Goal: Task Accomplishment & Management: Manage account settings

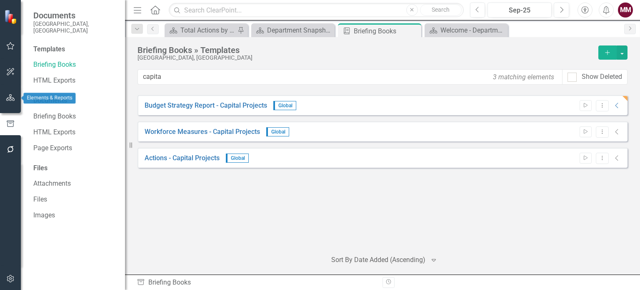
click at [5, 97] on button "button" at bounding box center [10, 98] width 19 height 18
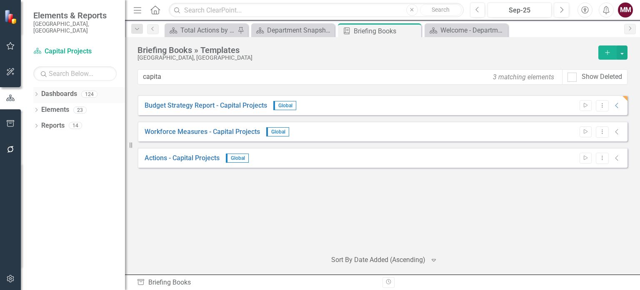
click at [37, 92] on icon at bounding box center [36, 94] width 2 height 4
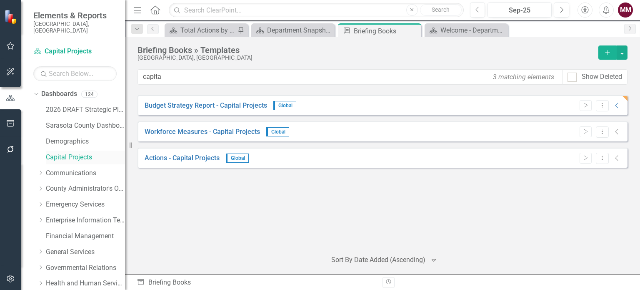
click at [60, 153] on link "Capital Projects" at bounding box center [85, 158] width 79 height 10
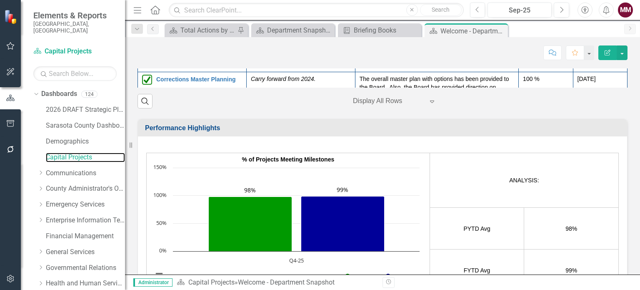
scroll to position [125, 0]
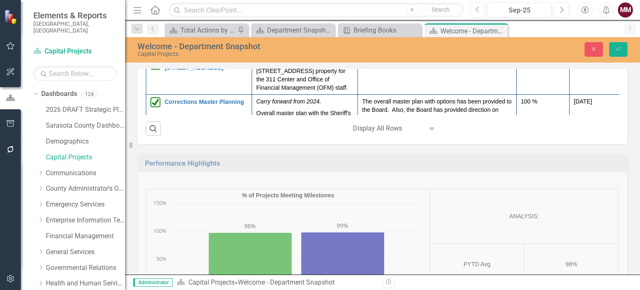
click at [168, 9] on icon "Expand" at bounding box center [169, 5] width 8 height 7
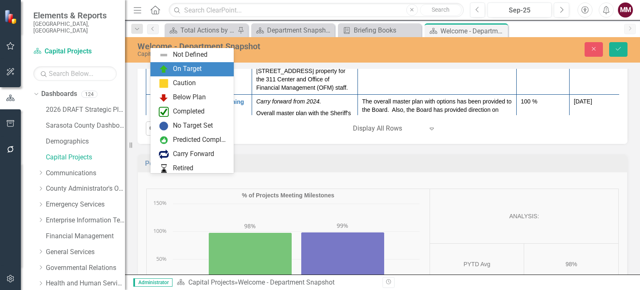
scroll to position [14, 0]
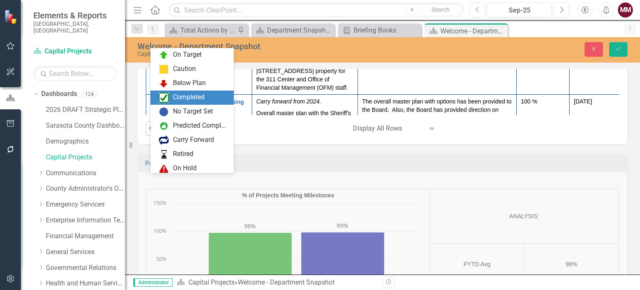
click at [173, 90] on div "Completed" at bounding box center [191, 97] width 83 height 14
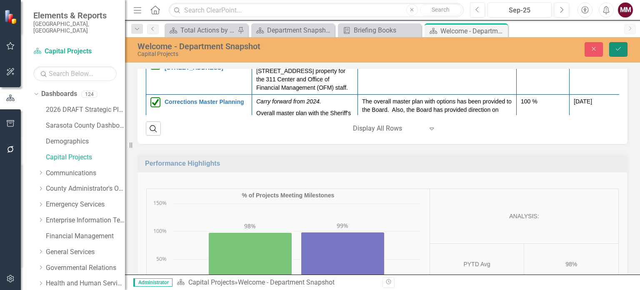
click at [618, 50] on icon "Save" at bounding box center [619, 49] width 8 height 6
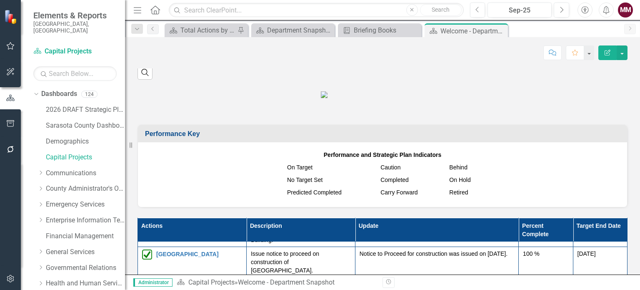
scroll to position [417, 0]
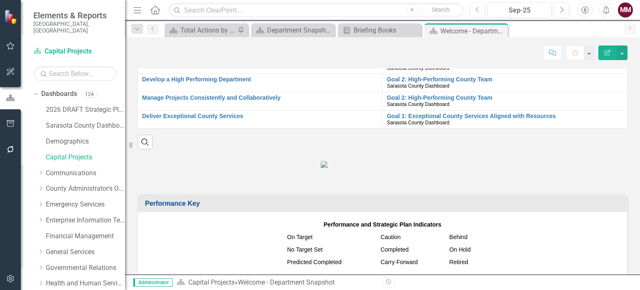
click at [222, 168] on p at bounding box center [383, 164] width 490 height 8
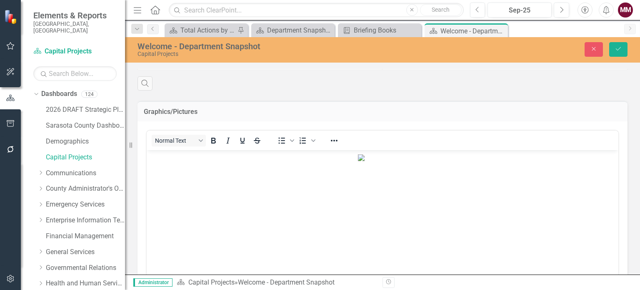
scroll to position [459, 0]
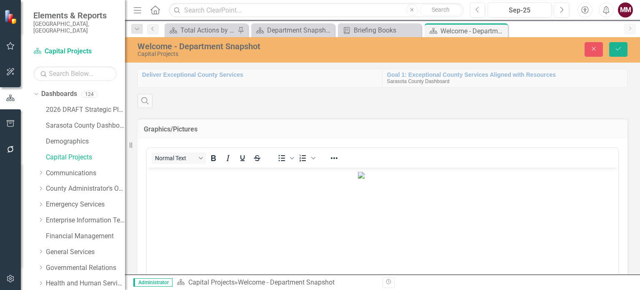
click at [365, 178] on img "Rich Text Area. Press ALT-0 for help." at bounding box center [361, 174] width 7 height 7
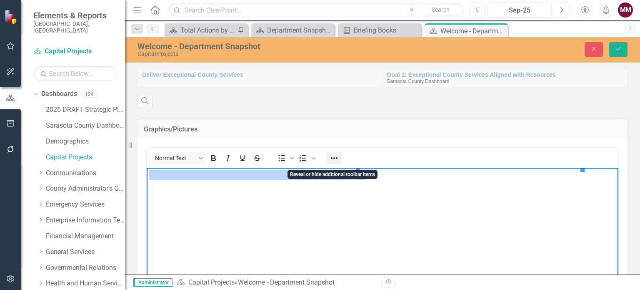
click at [335, 163] on icon "Reveal or hide additional toolbar items" at bounding box center [334, 158] width 10 height 10
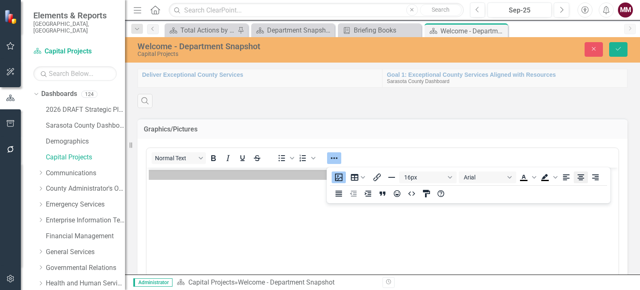
click at [582, 178] on icon "Align center" at bounding box center [581, 177] width 7 height 6
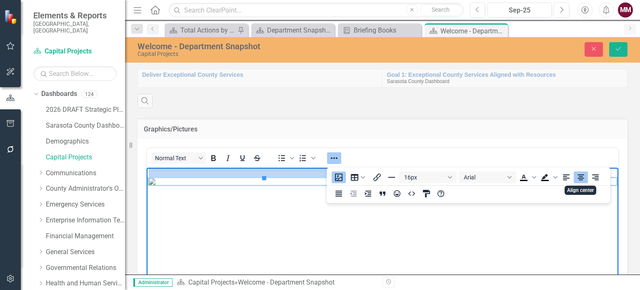
scroll to position [500, 0]
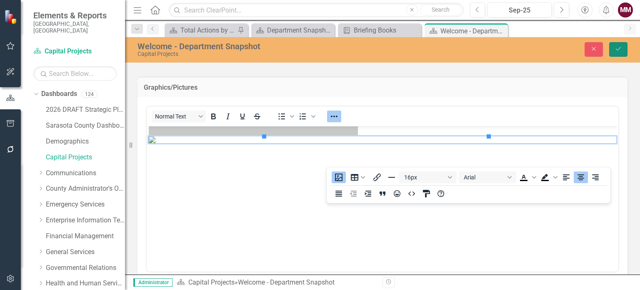
click at [621, 51] on icon "Save" at bounding box center [619, 49] width 8 height 6
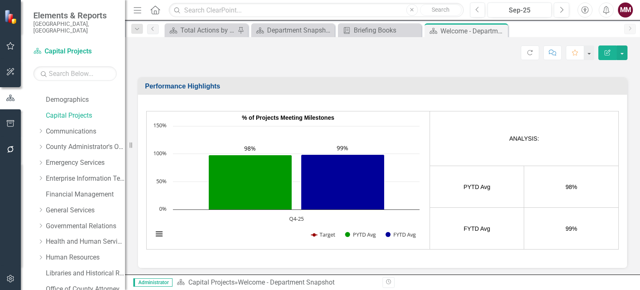
scroll to position [125, 0]
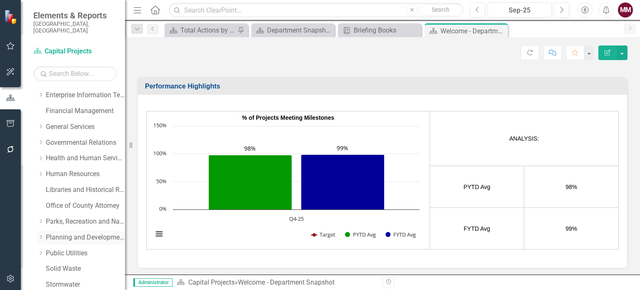
click at [62, 233] on link "Planning and Development Services" at bounding box center [85, 238] width 79 height 10
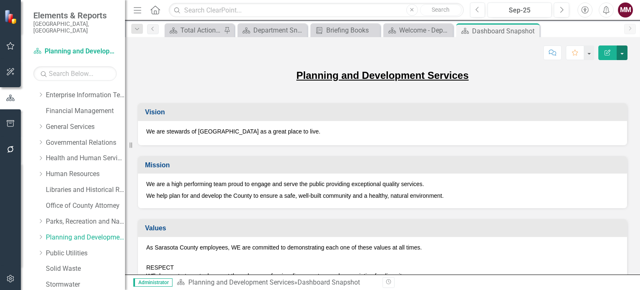
click at [621, 57] on button "button" at bounding box center [622, 52] width 11 height 15
click at [600, 83] on link "Edit Report Edit Layout" at bounding box center [594, 82] width 68 height 15
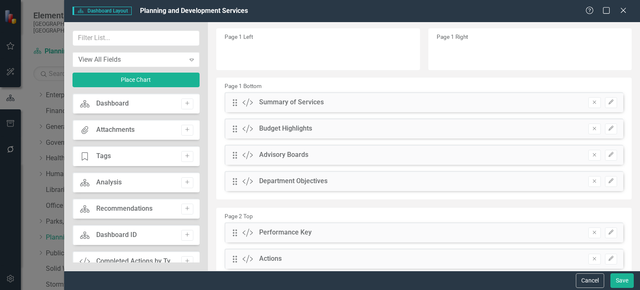
scroll to position [167, 0]
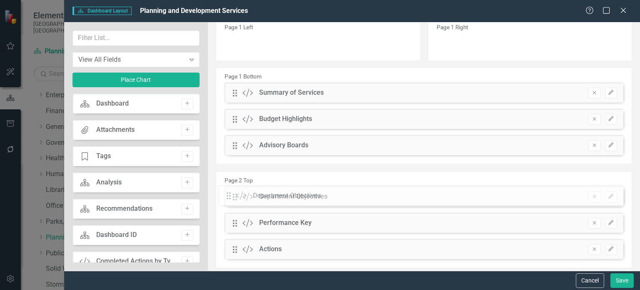
drag, startPoint x: 237, startPoint y: 172, endPoint x: 237, endPoint y: 196, distance: 24.2
drag, startPoint x: 233, startPoint y: 145, endPoint x: 240, endPoint y: 175, distance: 31.6
drag, startPoint x: 236, startPoint y: 118, endPoint x: 238, endPoint y: 146, distance: 28.5
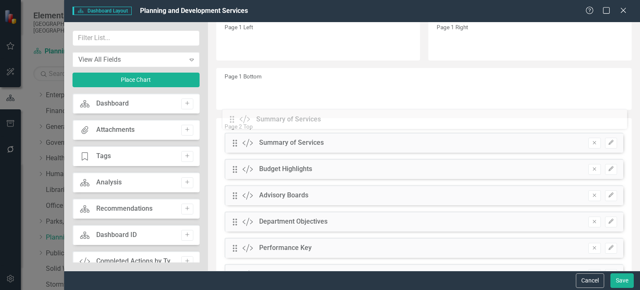
drag, startPoint x: 235, startPoint y: 95, endPoint x: 238, endPoint y: 121, distance: 26.9
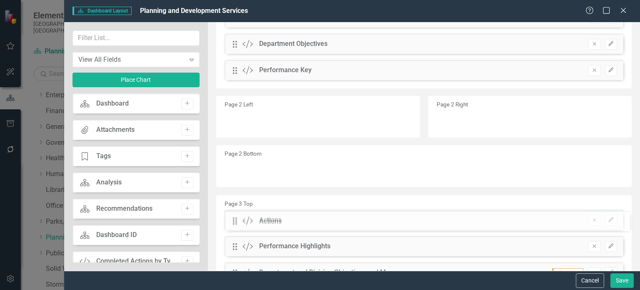
scroll to position [354, 0]
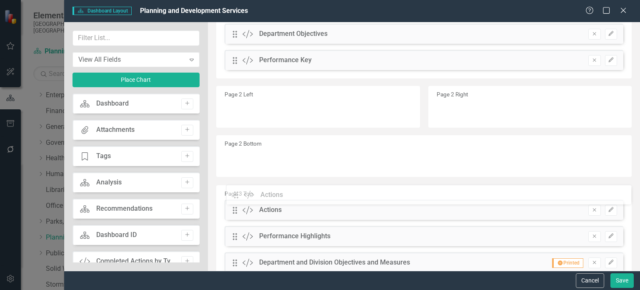
drag, startPoint x: 232, startPoint y: 109, endPoint x: 240, endPoint y: 196, distance: 87.9
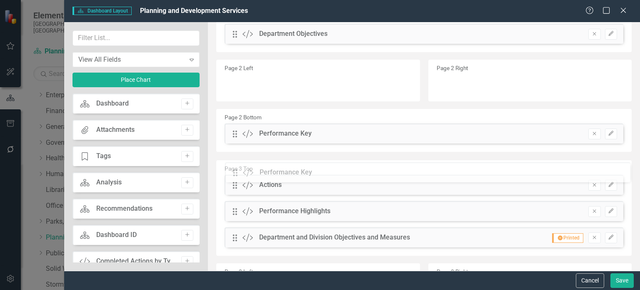
drag, startPoint x: 235, startPoint y: 60, endPoint x: 242, endPoint y: 173, distance: 112.7
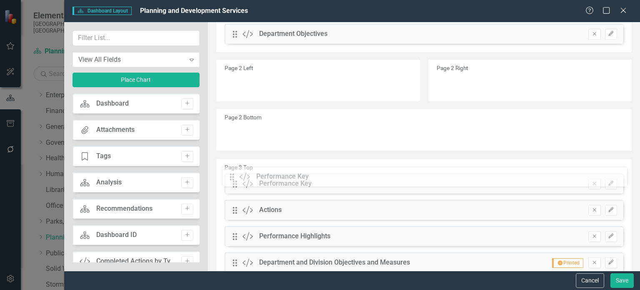
drag, startPoint x: 237, startPoint y: 134, endPoint x: 240, endPoint y: 178, distance: 43.5
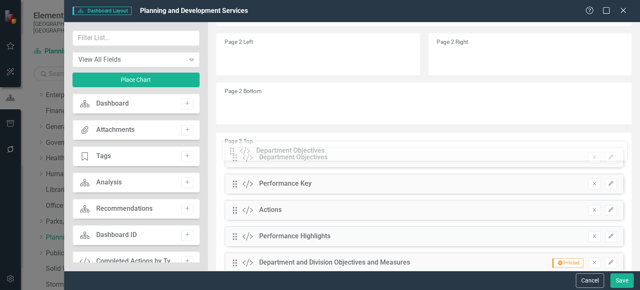
drag, startPoint x: 234, startPoint y: 35, endPoint x: 238, endPoint y: 152, distance: 117.2
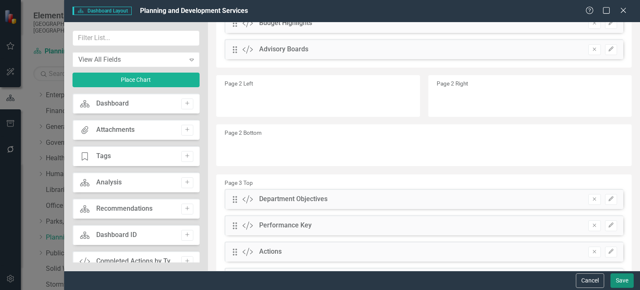
click at [622, 278] on button "Save" at bounding box center [622, 280] width 23 height 15
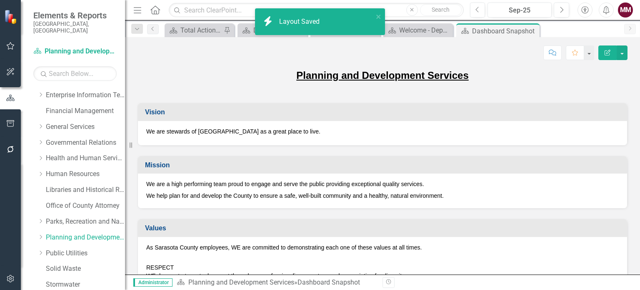
click at [9, 123] on icon "button" at bounding box center [10, 123] width 9 height 7
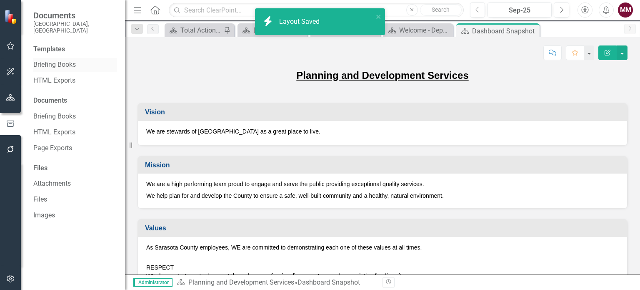
click at [51, 60] on link "Briefing Books" at bounding box center [74, 65] width 83 height 10
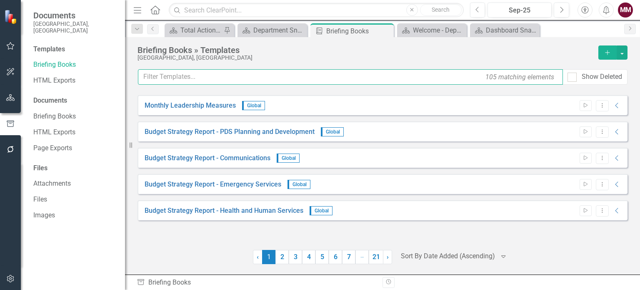
click at [172, 78] on input "text" at bounding box center [350, 76] width 425 height 15
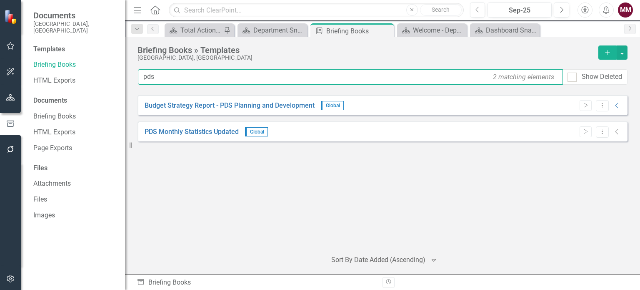
type input "pds"
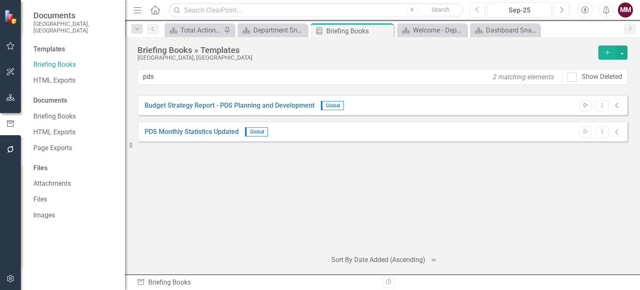
click at [584, 107] on icon "Start" at bounding box center [586, 105] width 6 height 5
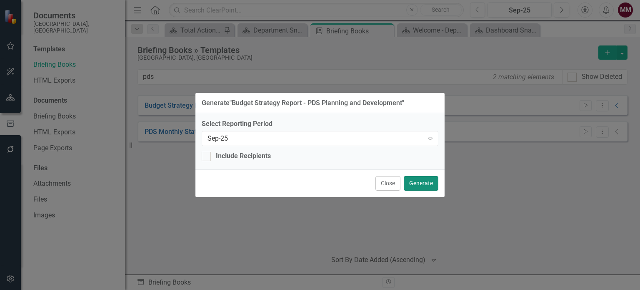
click at [424, 184] on button "Generate" at bounding box center [421, 183] width 35 height 15
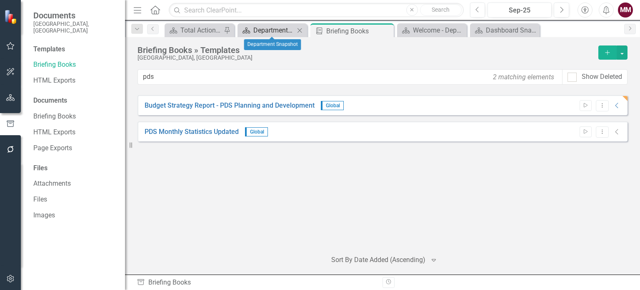
click at [281, 28] on div "Department Snapshot" at bounding box center [273, 30] width 41 height 10
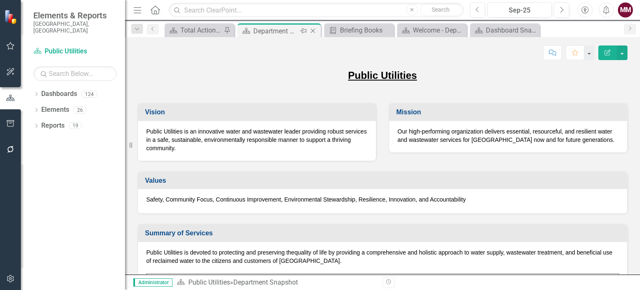
click at [315, 30] on icon "Close" at bounding box center [313, 31] width 8 height 7
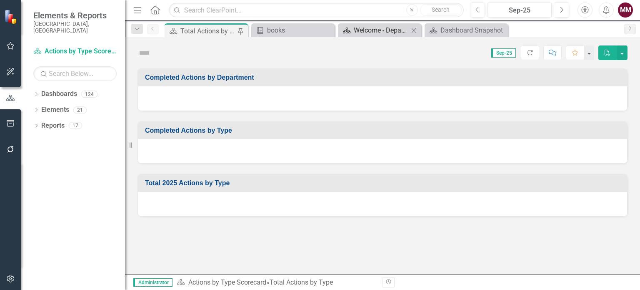
click at [366, 30] on div "Welcome - Department Snapshot" at bounding box center [381, 30] width 55 height 10
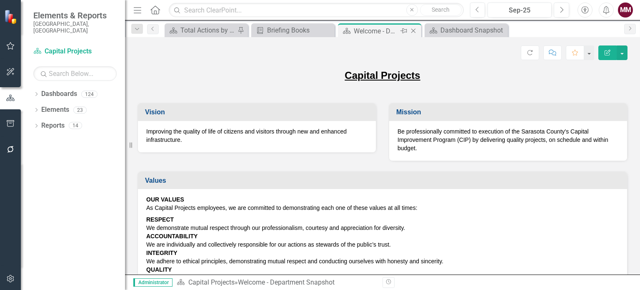
click at [416, 30] on icon "Close" at bounding box center [413, 31] width 8 height 7
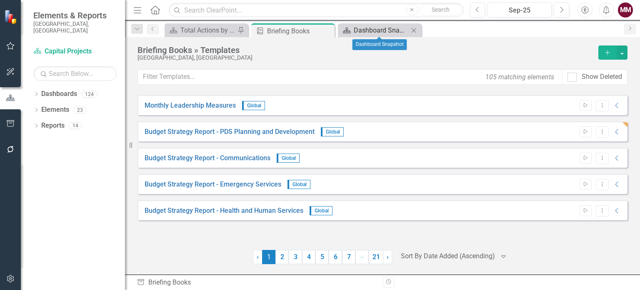
click at [392, 31] on div "Dashboard Snapshot" at bounding box center [381, 30] width 55 height 10
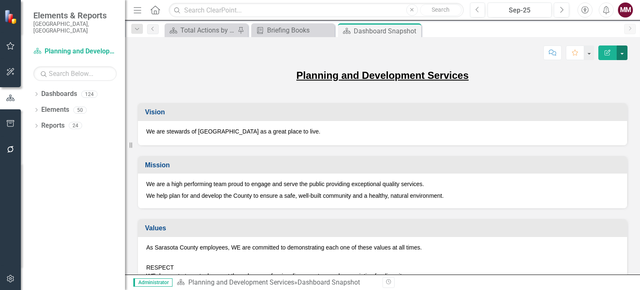
click at [622, 55] on button "button" at bounding box center [622, 52] width 11 height 15
click at [598, 88] on link "Edit Report Edit Layout" at bounding box center [594, 82] width 68 height 15
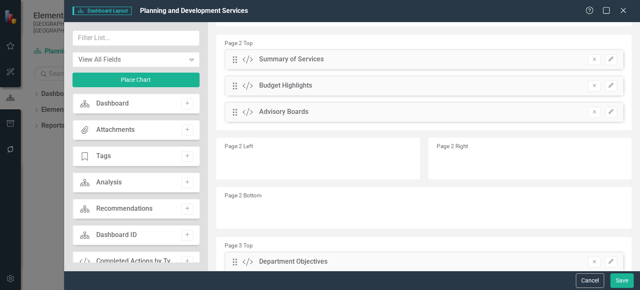
scroll to position [292, 0]
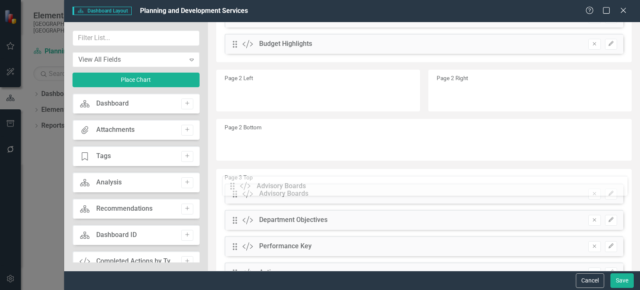
drag, startPoint x: 235, startPoint y: 70, endPoint x: 238, endPoint y: 186, distance: 115.9
click at [632, 281] on button "Save" at bounding box center [622, 280] width 23 height 15
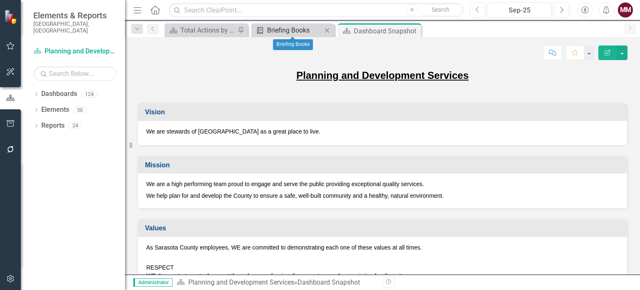
click at [281, 32] on div "Briefing Books" at bounding box center [294, 30] width 55 height 10
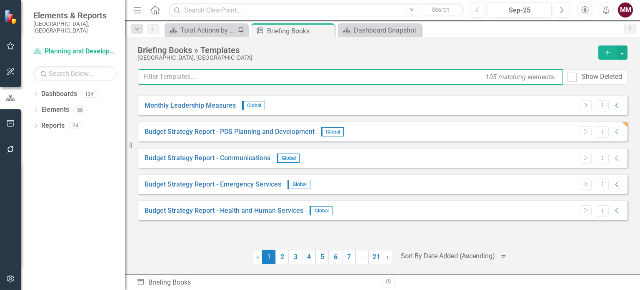
click at [273, 80] on input "text" at bounding box center [350, 76] width 425 height 15
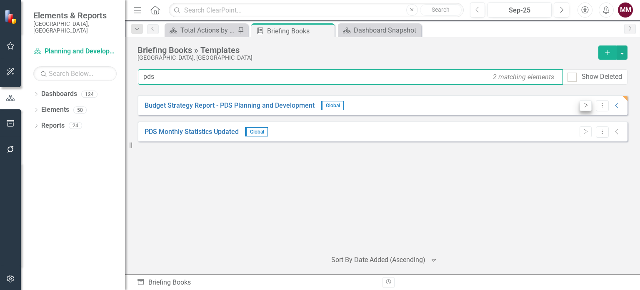
type input "pds"
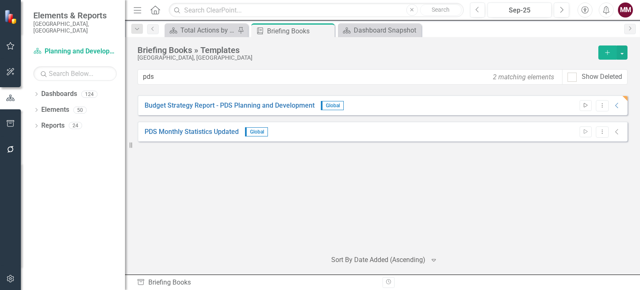
click at [587, 109] on button "Start" at bounding box center [586, 105] width 12 height 11
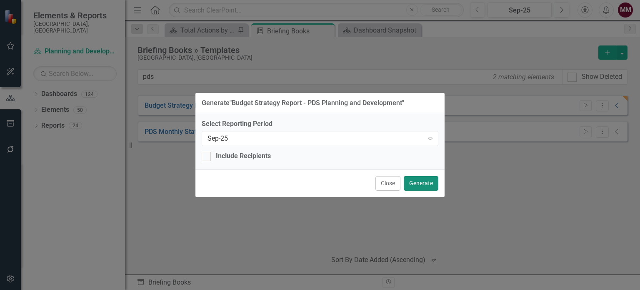
click at [428, 184] on button "Generate" at bounding box center [421, 183] width 35 height 15
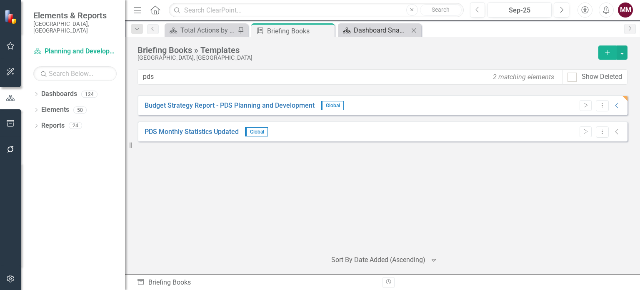
click at [386, 30] on div "Dashboard Snapshot" at bounding box center [381, 30] width 55 height 10
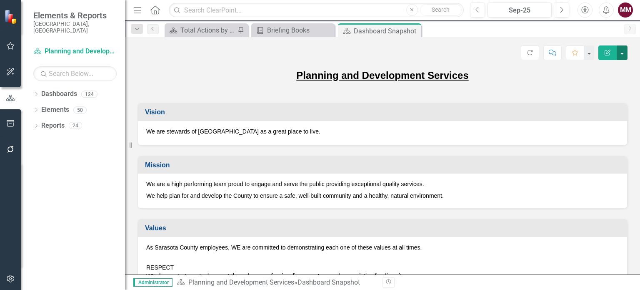
click at [622, 55] on button "button" at bounding box center [622, 52] width 11 height 15
click at [602, 84] on link "Edit Report Edit Layout" at bounding box center [594, 82] width 68 height 15
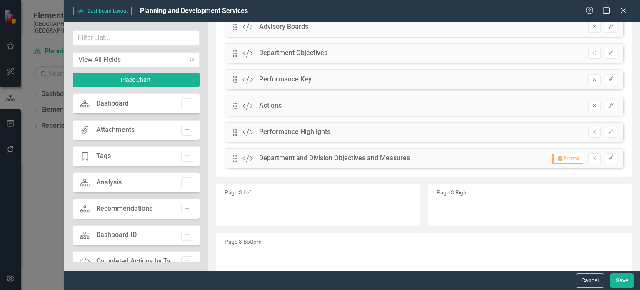
scroll to position [486, 0]
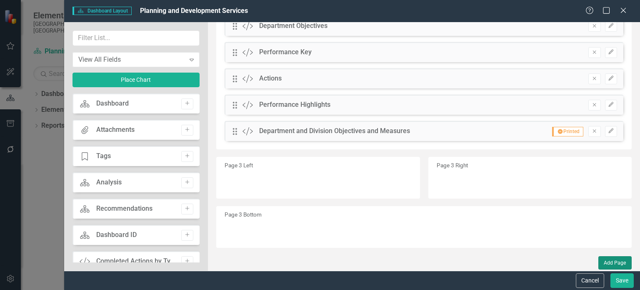
click at [604, 258] on button "Add Page" at bounding box center [615, 262] width 33 height 13
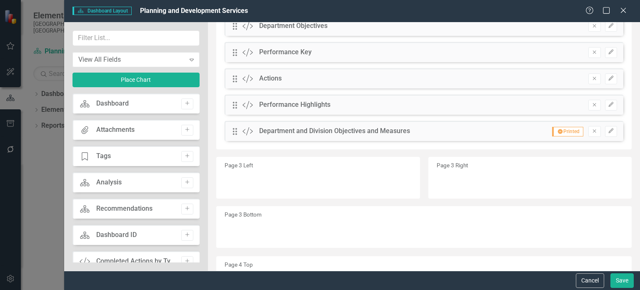
scroll to position [527, 0]
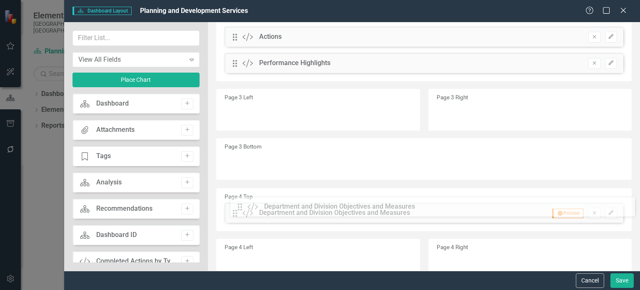
drag, startPoint x: 235, startPoint y: 90, endPoint x: 246, endPoint y: 208, distance: 118.1
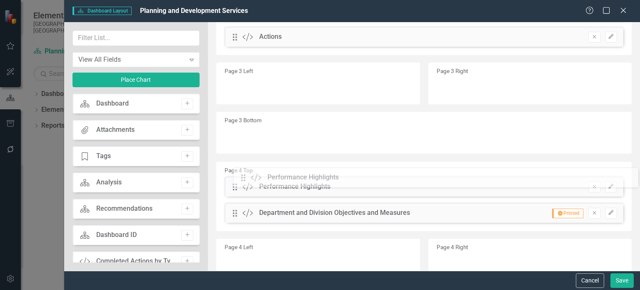
drag, startPoint x: 233, startPoint y: 61, endPoint x: 248, endPoint y: 176, distance: 115.6
click at [622, 279] on button "Save" at bounding box center [622, 280] width 23 height 15
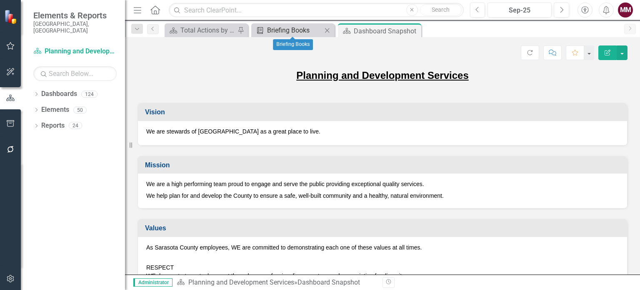
click at [276, 30] on div "Briefing Books" at bounding box center [294, 30] width 55 height 10
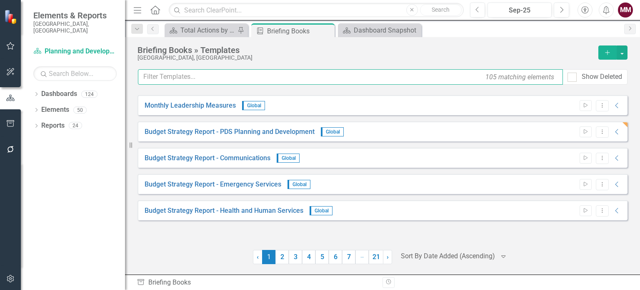
click at [270, 76] on input "text" at bounding box center [350, 76] width 425 height 15
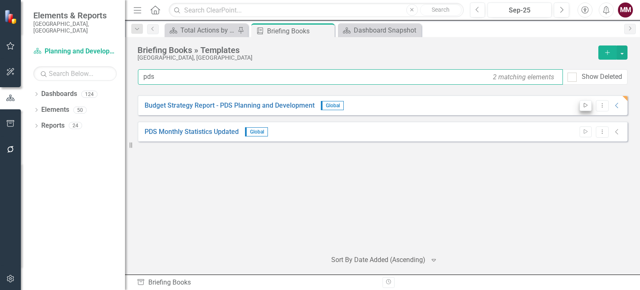
type input "pds"
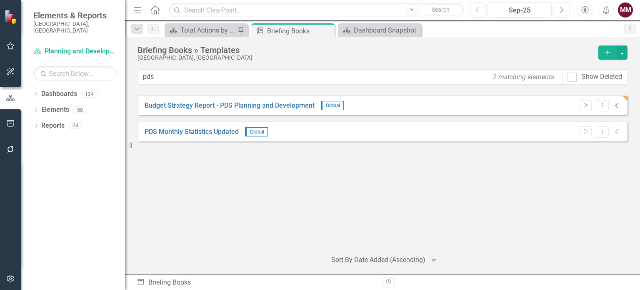
click at [584, 103] on icon "button" at bounding box center [586, 105] width 4 height 5
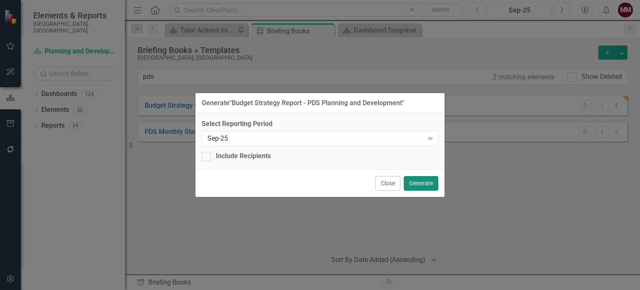
click at [418, 183] on button "Generate" at bounding box center [421, 183] width 35 height 15
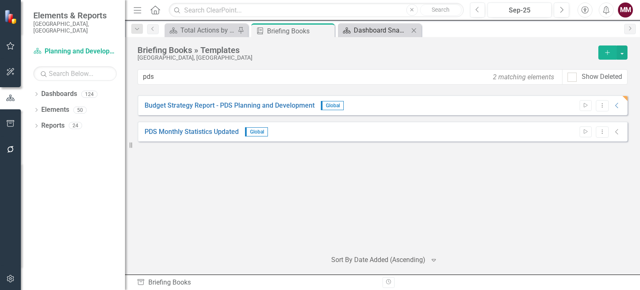
click at [368, 30] on div "Dashboard Snapshot" at bounding box center [381, 30] width 55 height 10
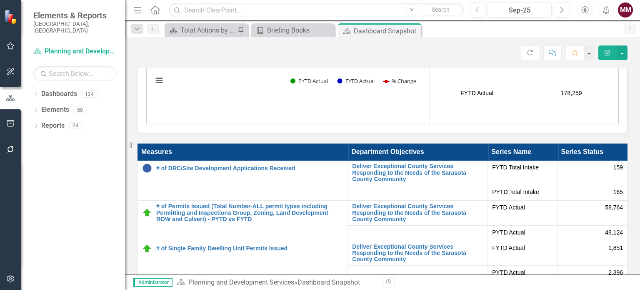
scroll to position [2126, 0]
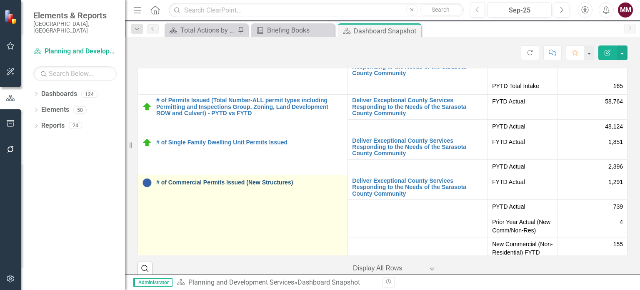
click at [271, 183] on link "# of Commercial Permits Issued (New Structures)" at bounding box center [249, 182] width 187 height 6
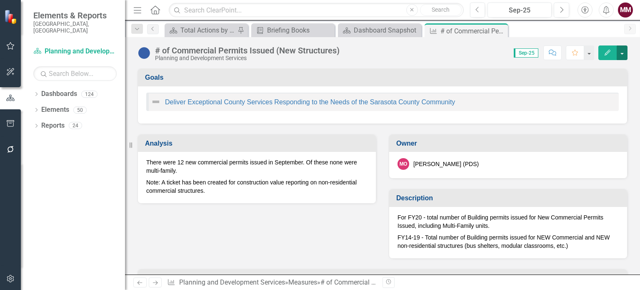
click at [624, 54] on button "button" at bounding box center [622, 52] width 11 height 15
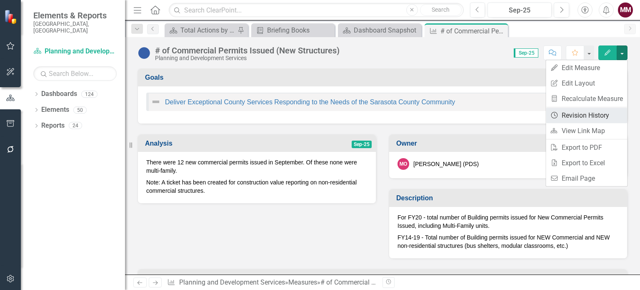
click at [589, 117] on link "Revision History Revision History" at bounding box center [586, 115] width 81 height 15
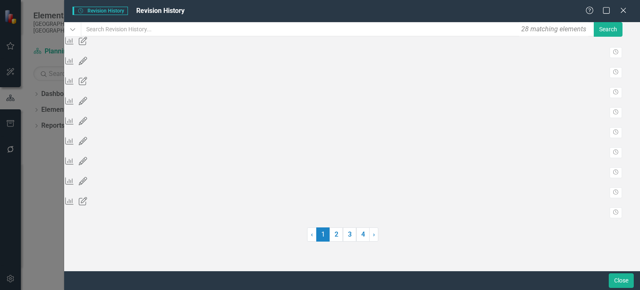
click at [606, 60] on div "Revision History" at bounding box center [343, 53] width 558 height 13
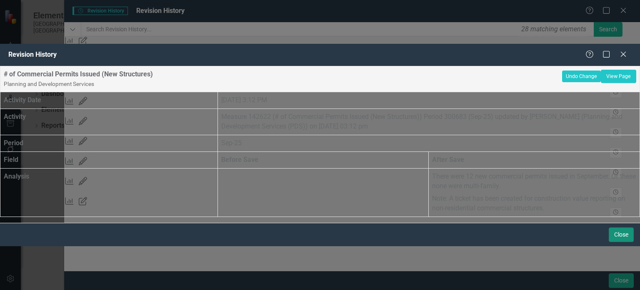
click at [619, 242] on button "Close" at bounding box center [621, 234] width 25 height 15
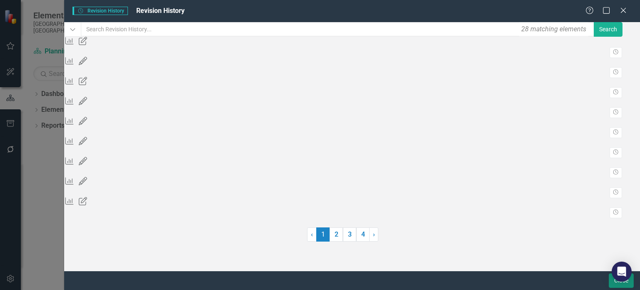
click at [612, 284] on button "Close" at bounding box center [621, 280] width 25 height 15
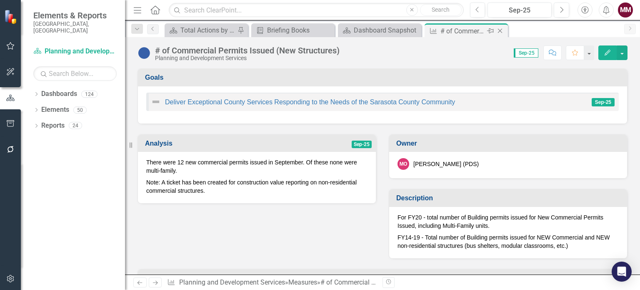
click at [501, 31] on icon at bounding box center [500, 31] width 5 height 5
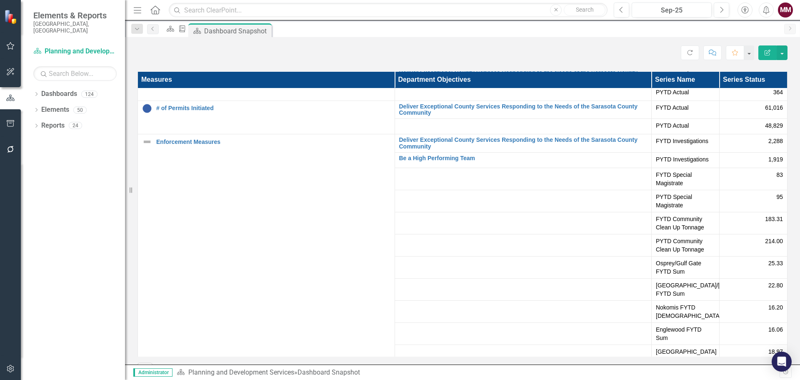
scroll to position [1907, 0]
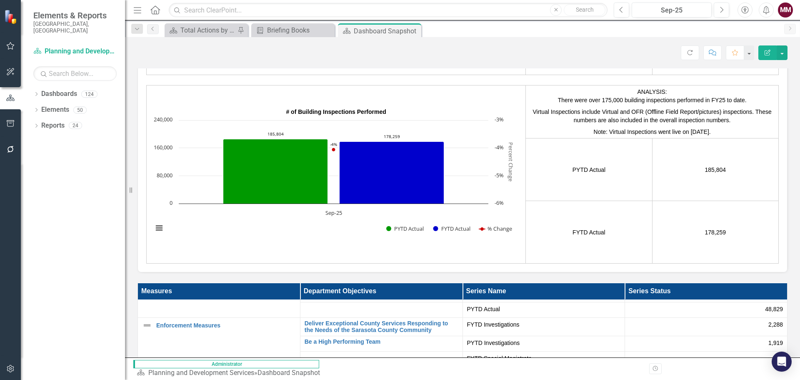
click at [33, 87] on div "Dropdown Dashboards 124 2026 DRAFT Strategic Plan Sarasota County Dashboard Dem…" at bounding box center [73, 233] width 104 height 293
click at [35, 93] on icon "Dropdown" at bounding box center [36, 95] width 6 height 5
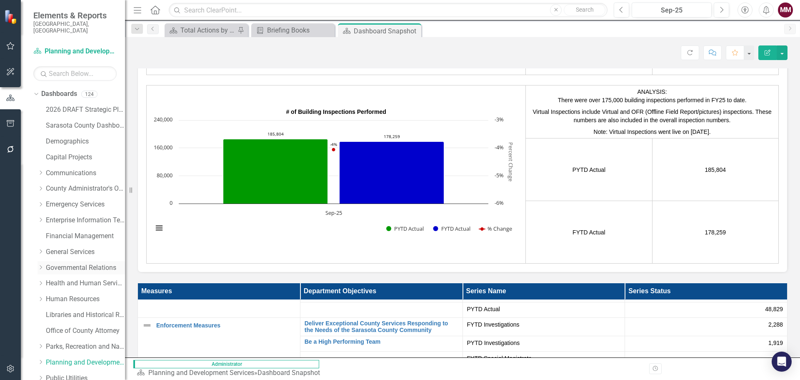
click at [60, 265] on link "Governmental Relations" at bounding box center [85, 268] width 79 height 10
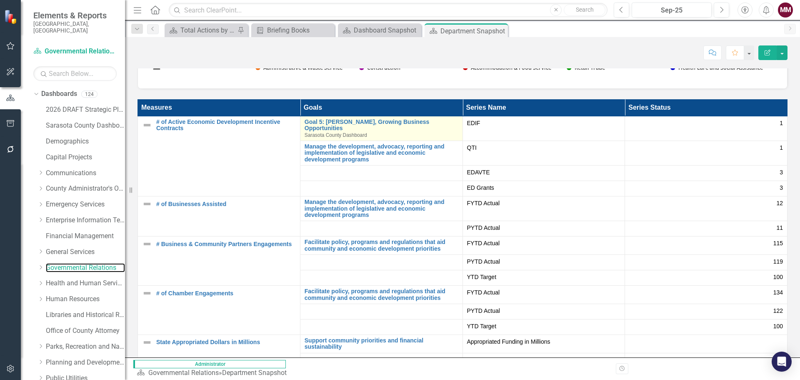
scroll to position [1151, 0]
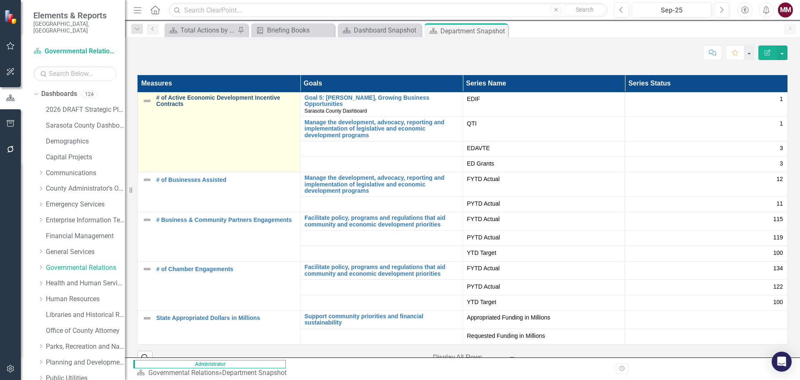
click at [280, 96] on link "# of Active Economic Development Incentive Contracts" at bounding box center [226, 101] width 140 height 13
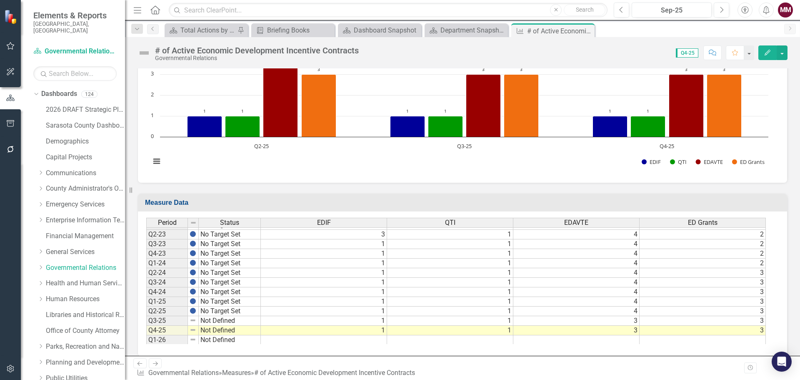
scroll to position [393, 0]
drag, startPoint x: 261, startPoint y: 313, endPoint x: 259, endPoint y: 326, distance: 13.2
click at [146, 289] on div "Period Status Q1-20 No Target Set Q2-20 No Target Set Q3-20 No Target Set Q4-20…" at bounding box center [146, 218] width 0 height 250
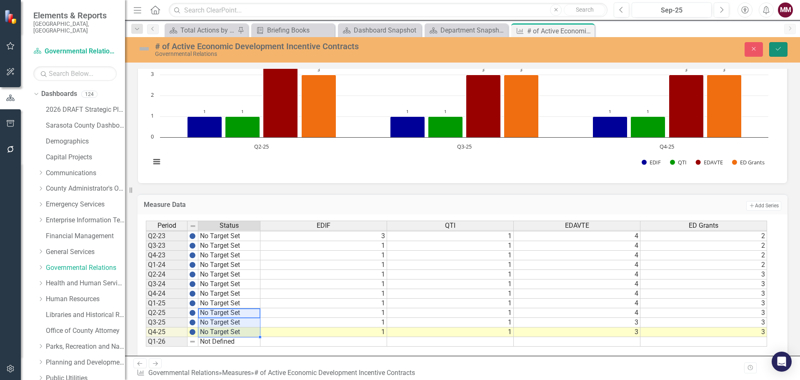
click at [640, 51] on button "Save" at bounding box center [779, 49] width 18 height 15
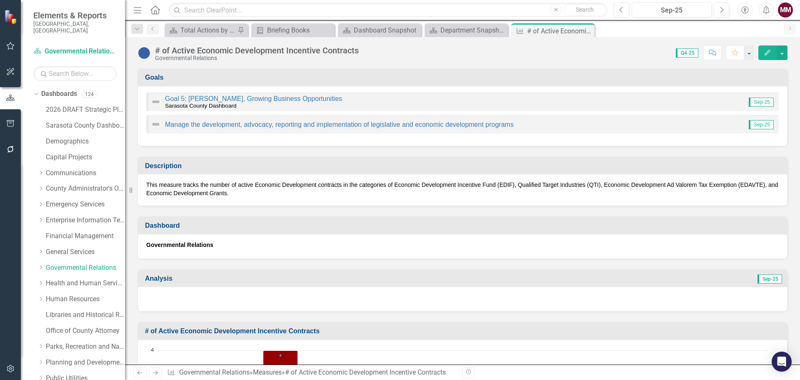
click at [0, 0] on icon "Close" at bounding box center [0, 0] width 0 height 0
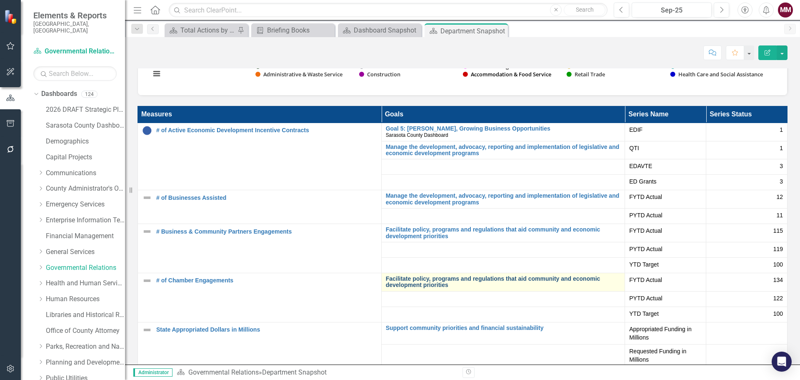
scroll to position [1126, 0]
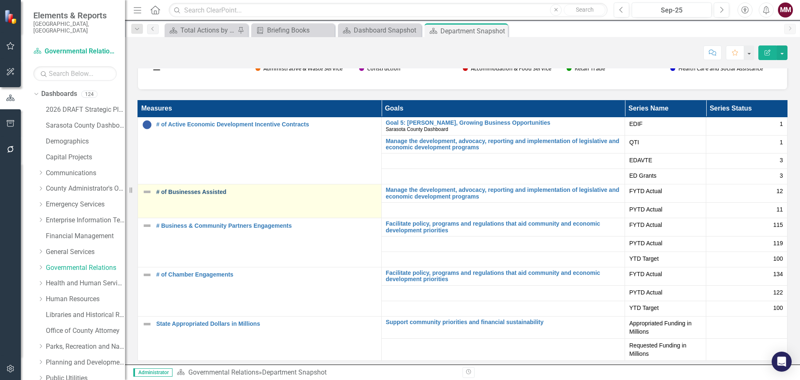
click at [203, 191] on link "# of Businesses Assisted" at bounding box center [266, 192] width 221 height 6
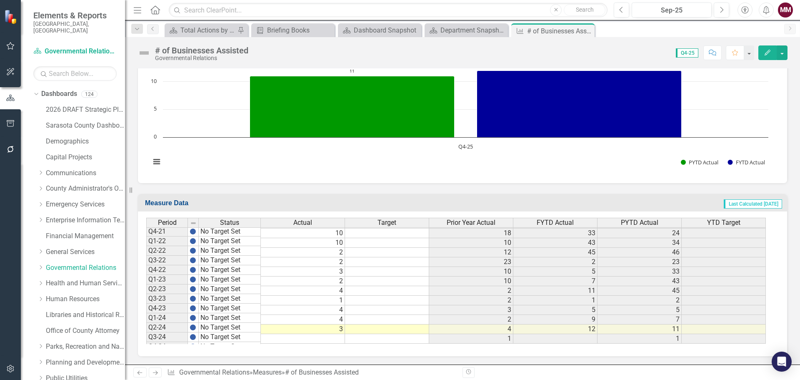
scroll to position [393, 0]
drag, startPoint x: 261, startPoint y: 315, endPoint x: 257, endPoint y: 331, distance: 17.1
click at [146, 331] on div "Period Status Q1-20 No Target Set Q2-20 No Target Set Q3-20 No Target Set Q4-20…" at bounding box center [146, 218] width 0 height 250
type textarea "On Target"
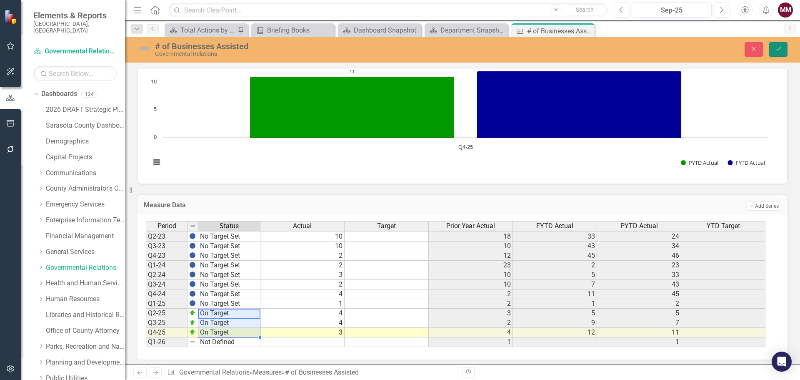
click at [781, 49] on icon "Save" at bounding box center [779, 49] width 8 height 6
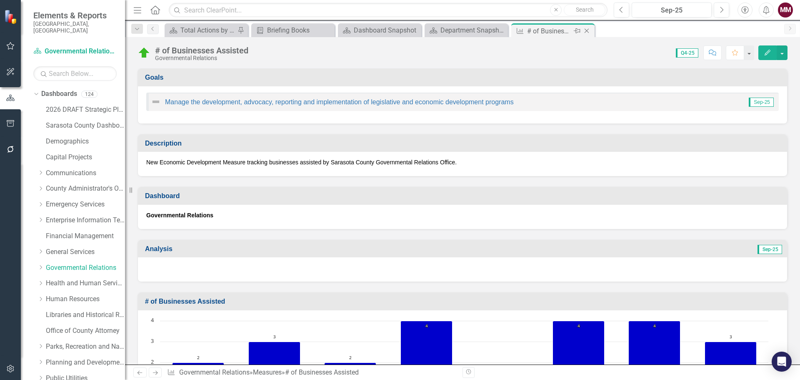
click at [587, 33] on icon "Close" at bounding box center [587, 31] width 8 height 7
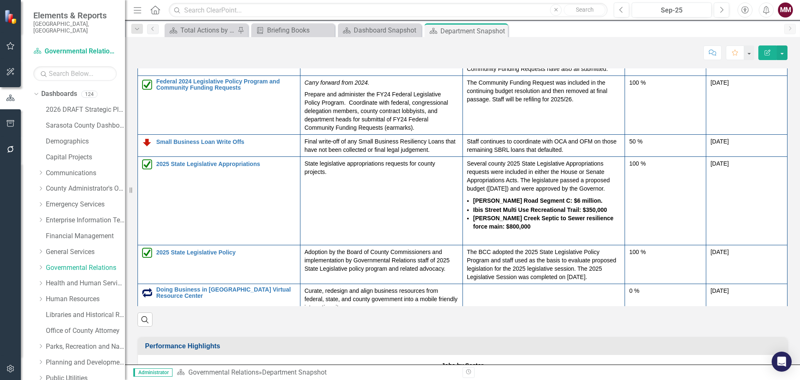
scroll to position [959, 0]
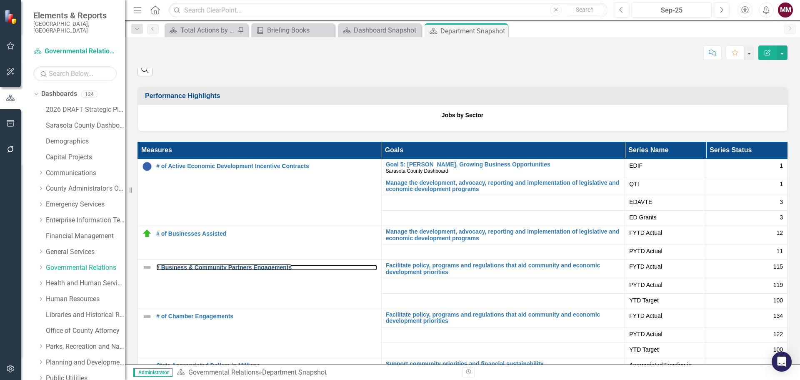
drag, startPoint x: 202, startPoint y: 267, endPoint x: 206, endPoint y: 267, distance: 4.6
click at [202, 267] on table "Measures Goals Series Name Series Status # of Active Economic Development Incen…" at bounding box center [463, 272] width 650 height 261
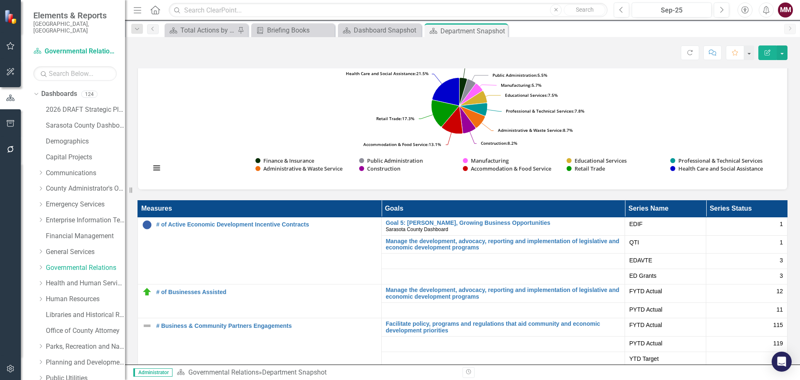
scroll to position [1126, 0]
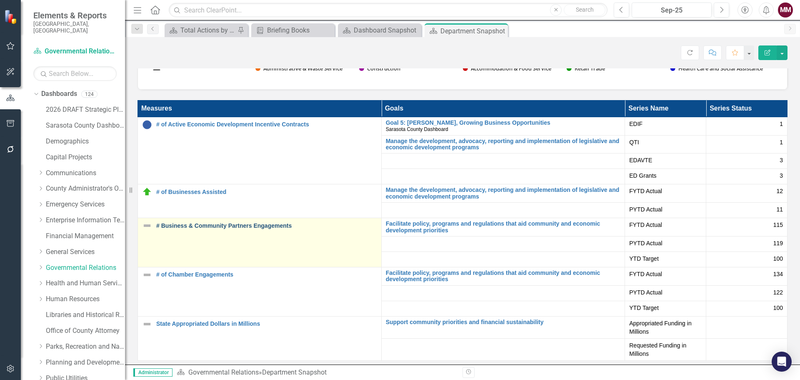
click at [262, 226] on link "# Business & Community Partners Engagements" at bounding box center [266, 226] width 221 height 6
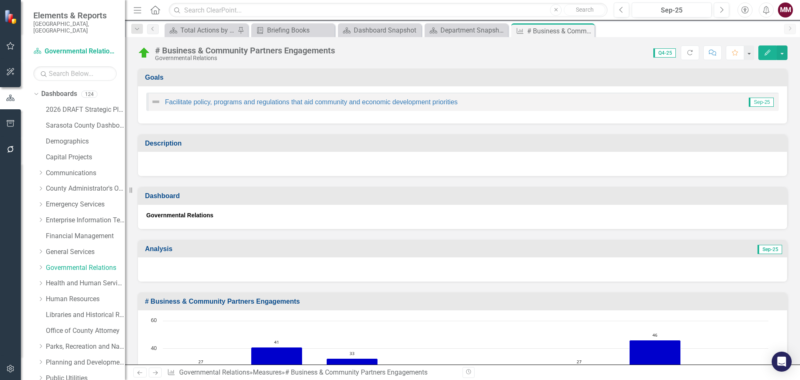
click at [145, 55] on img at bounding box center [144, 52] width 13 height 13
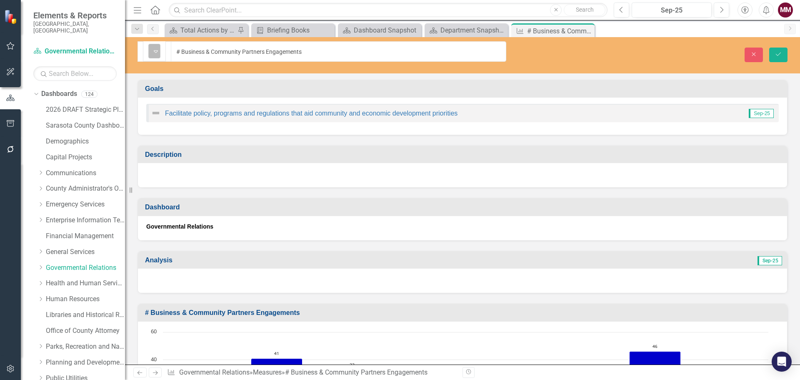
click at [156, 53] on div "Expand" at bounding box center [156, 51] width 8 height 14
click at [153, 49] on icon "Expand" at bounding box center [156, 51] width 8 height 7
click at [751, 48] on button "Close" at bounding box center [754, 55] width 18 height 15
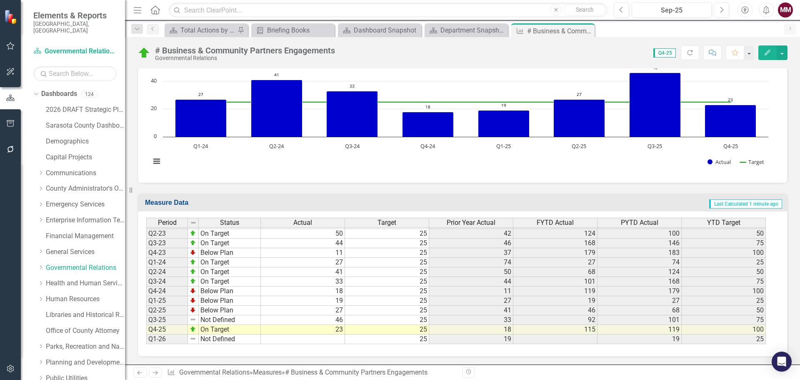
scroll to position [393, 0]
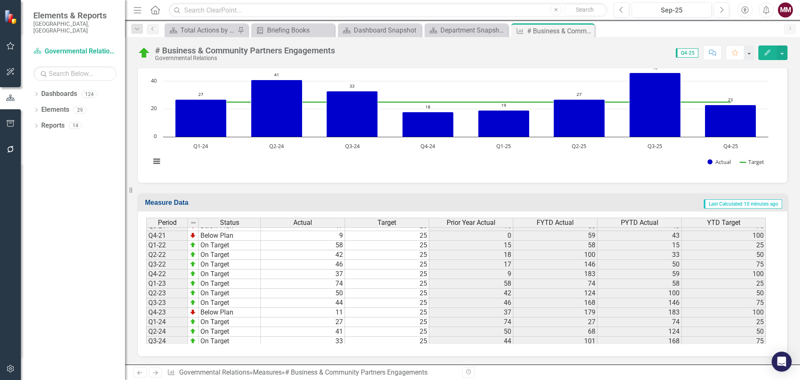
scroll to position [393, 0]
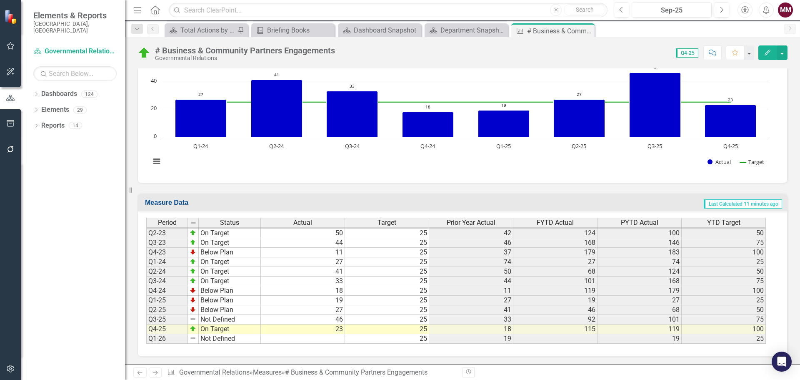
drag, startPoint x: 220, startPoint y: 332, endPoint x: 230, endPoint y: 332, distance: 9.6
drag, startPoint x: 260, startPoint y: 334, endPoint x: 256, endPoint y: 319, distance: 15.7
click at [146, 319] on div "Period Status Q1-20 Below Plan Q2-20 Below Plan Q3-20 Below Plan Q4-20 Below Pl…" at bounding box center [146, 218] width 0 height 250
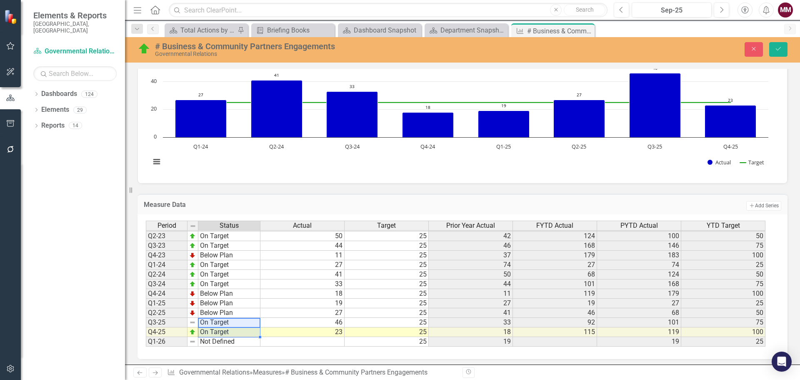
type textarea "On Target"
click at [777, 48] on icon "Save" at bounding box center [779, 49] width 8 height 6
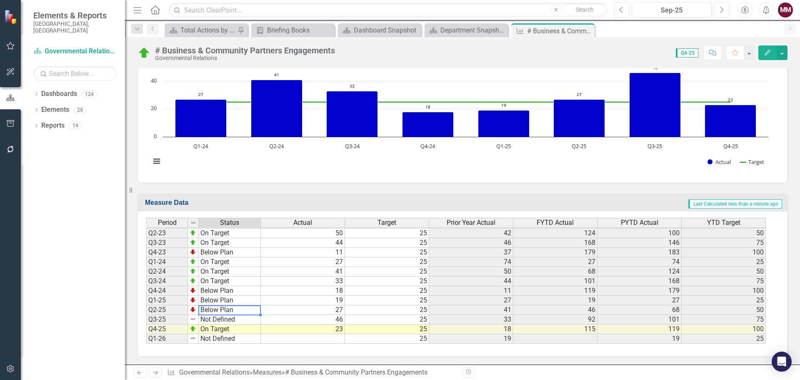
click at [211, 309] on td "Below Plan" at bounding box center [230, 310] width 62 height 10
click at [242, 311] on td "Below Plan" at bounding box center [230, 310] width 62 height 10
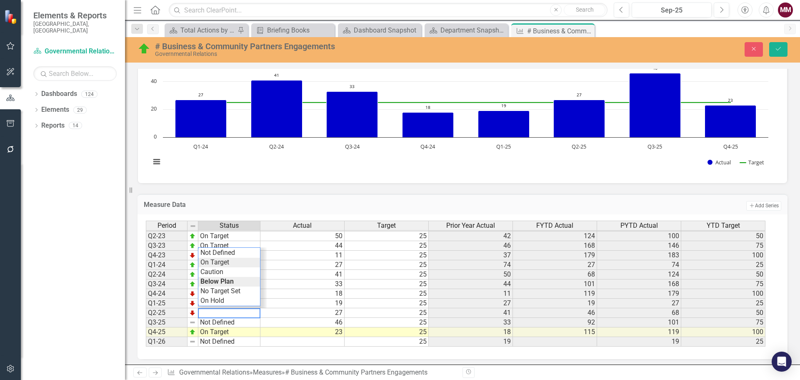
click at [225, 261] on div "Period Status Actual Target Prior Year Actual FYTD Actual PYTD Actual YTD Targe…" at bounding box center [459, 284] width 627 height 126
click at [236, 322] on td "Not Defined" at bounding box center [229, 323] width 62 height 10
click at [228, 274] on div "Period Status Actual Target Prior Year Actual FYTD Actual PYTD Actual YTD Targe…" at bounding box center [459, 284] width 627 height 126
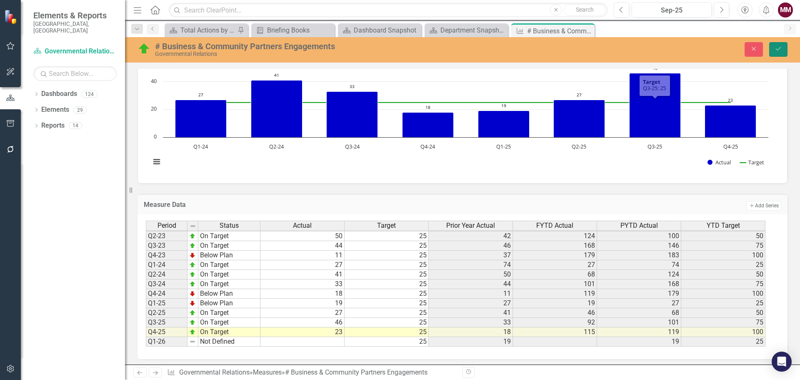
click at [779, 50] on icon "Save" at bounding box center [779, 49] width 8 height 6
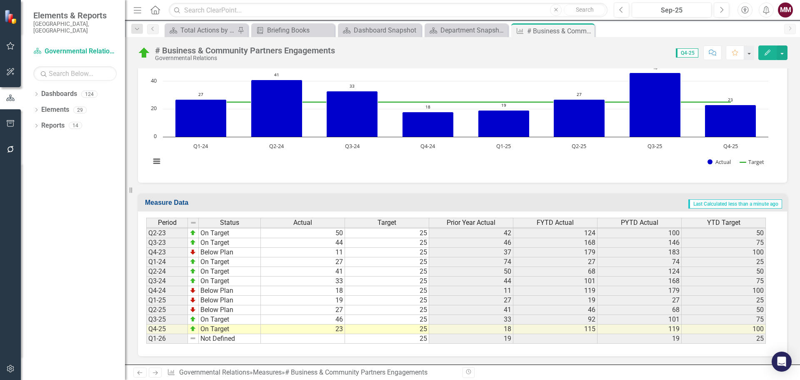
click at [242, 310] on tbody "Q2-19 Not Defined Q3-19 Not Defined Q4-19 Not Defined Q1-20 Below Plan Q2-20 Be…" at bounding box center [203, 209] width 115 height 269
click at [242, 310] on td "Below Plan" at bounding box center [230, 310] width 62 height 10
click at [232, 311] on td "Below Plan" at bounding box center [230, 310] width 62 height 10
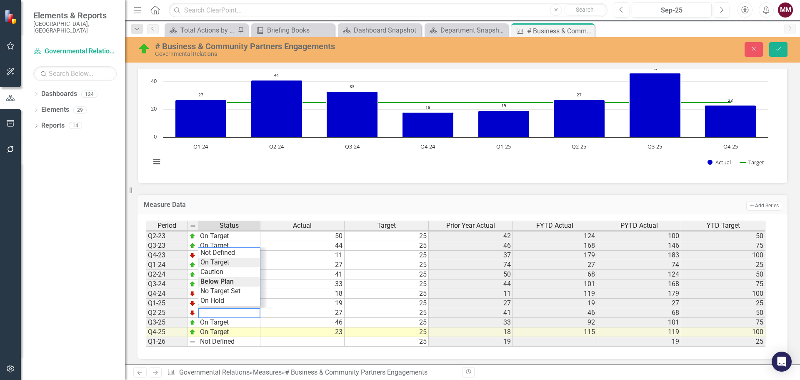
click at [225, 265] on div "Period Status Actual Target Prior Year Actual FYTD Actual PYTD Actual YTD Targe…" at bounding box center [459, 284] width 627 height 126
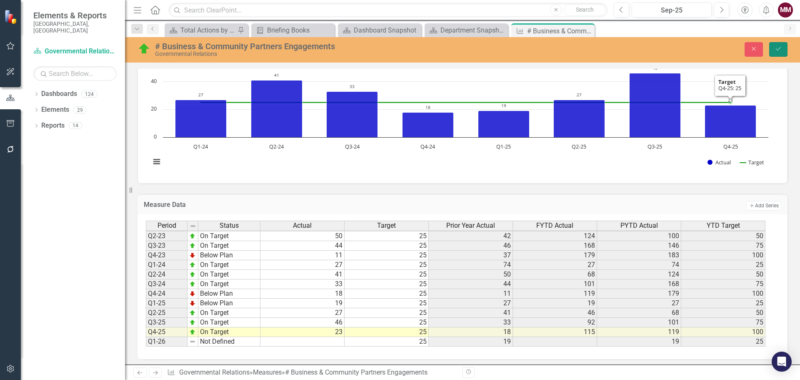
click at [774, 49] on button "Save" at bounding box center [779, 49] width 18 height 15
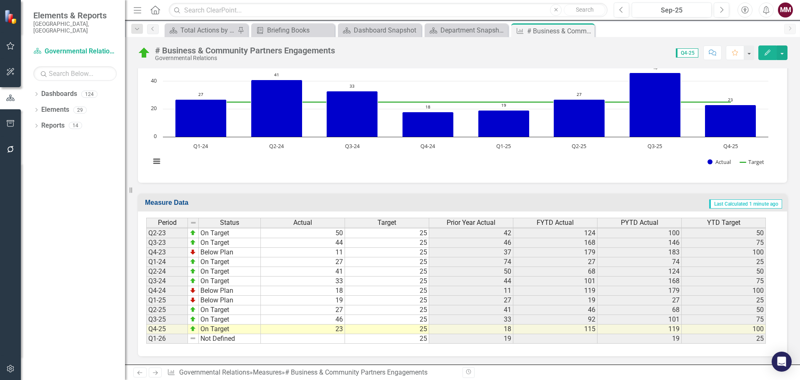
click at [10, 125] on icon "button" at bounding box center [10, 123] width 9 height 7
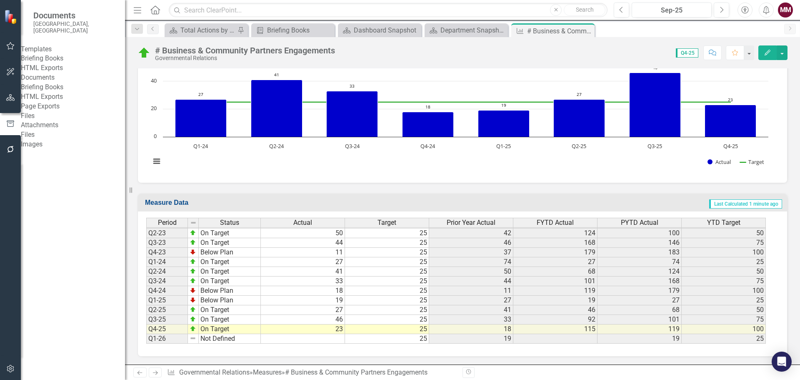
click at [67, 92] on link "Briefing Books" at bounding box center [73, 88] width 104 height 10
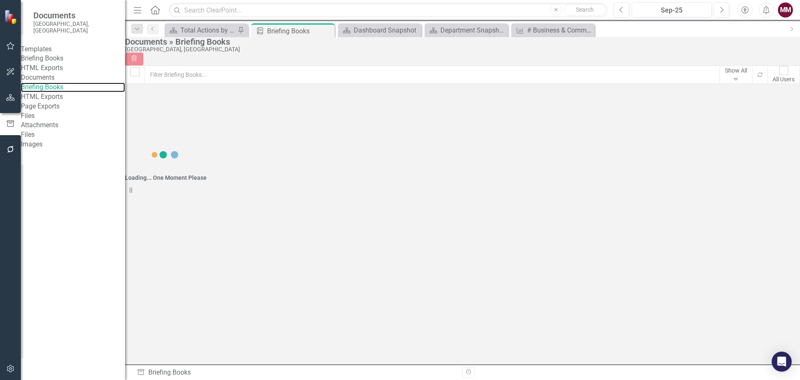
checkbox input "false"
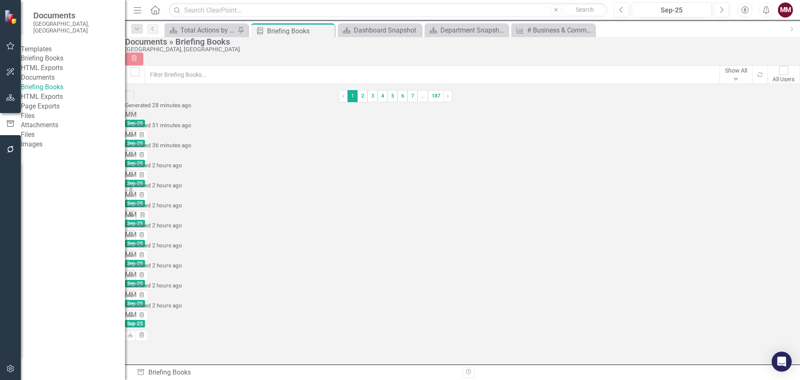
click at [133, 212] on icon at bounding box center [130, 214] width 5 height 5
click at [11, 98] on icon "button" at bounding box center [10, 97] width 9 height 7
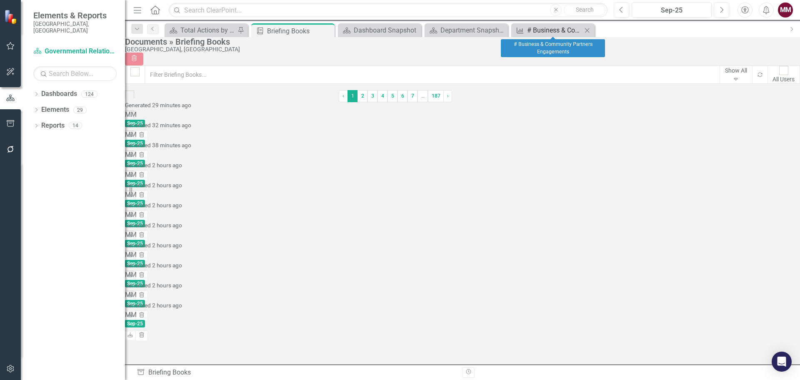
click at [558, 30] on div "# Business & Community Partners Engagements" at bounding box center [554, 30] width 55 height 10
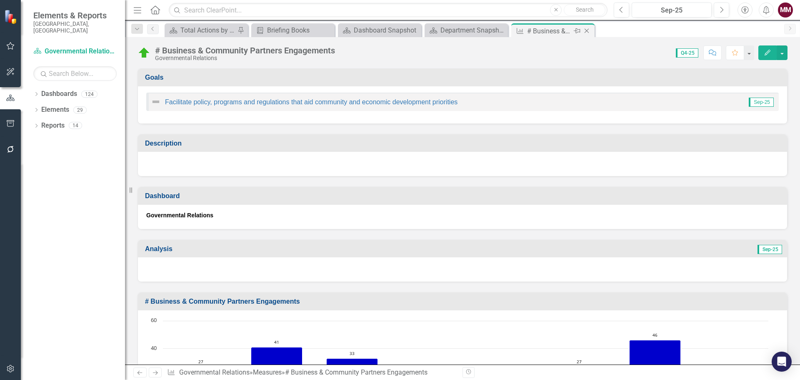
click at [588, 29] on icon "Close" at bounding box center [587, 31] width 8 height 7
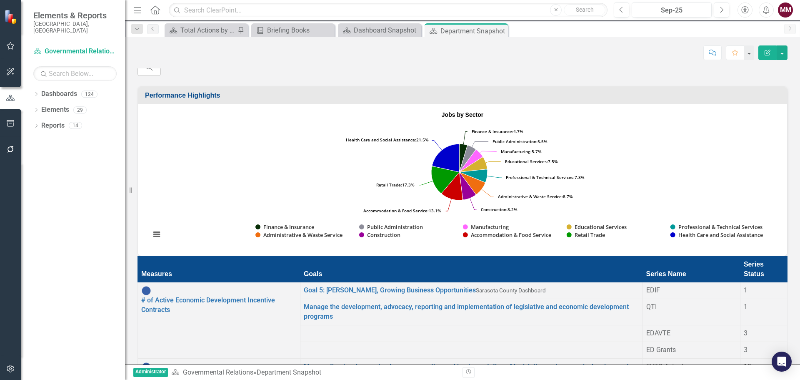
scroll to position [1151, 0]
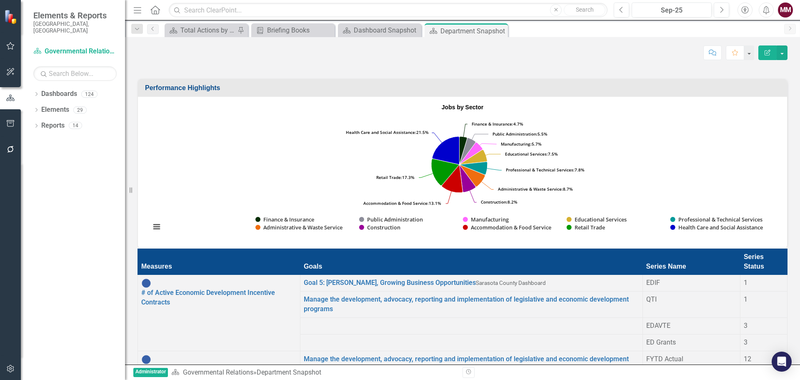
click at [192, 365] on link "# of Businesses Assisted" at bounding box center [178, 369] width 75 height 8
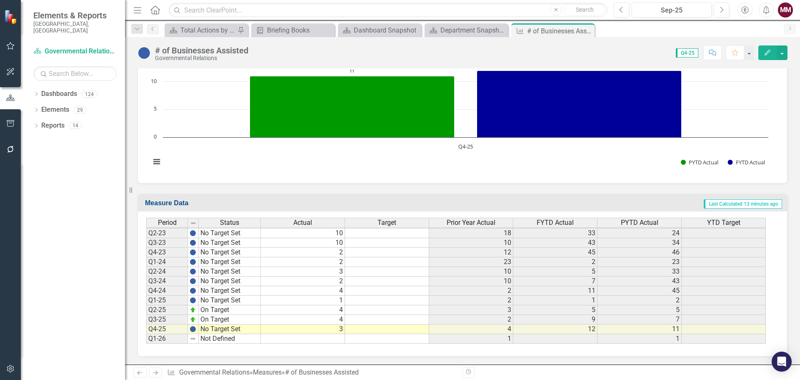
scroll to position [436, 0]
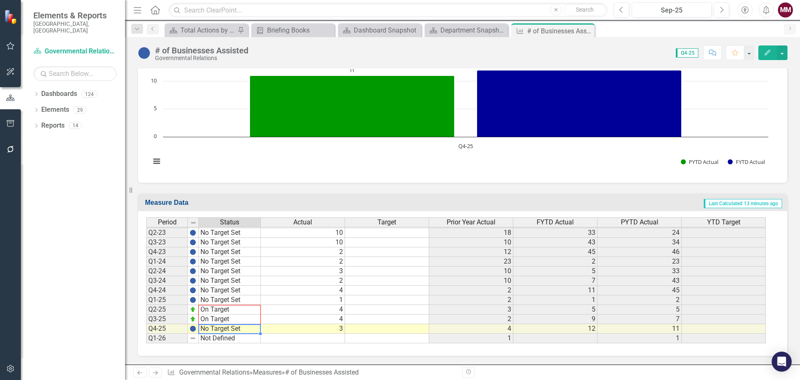
drag, startPoint x: 261, startPoint y: 333, endPoint x: 256, endPoint y: 311, distance: 21.9
click at [146, 311] on div "Period Status Q1-20 No Target Set Q2-20 No Target Set Q3-20 No Target Set Q4-20…" at bounding box center [146, 218] width 0 height 250
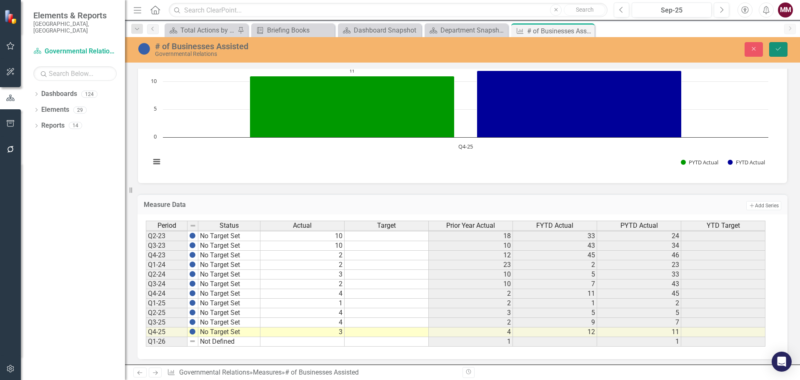
click at [774, 50] on button "Save" at bounding box center [779, 49] width 18 height 15
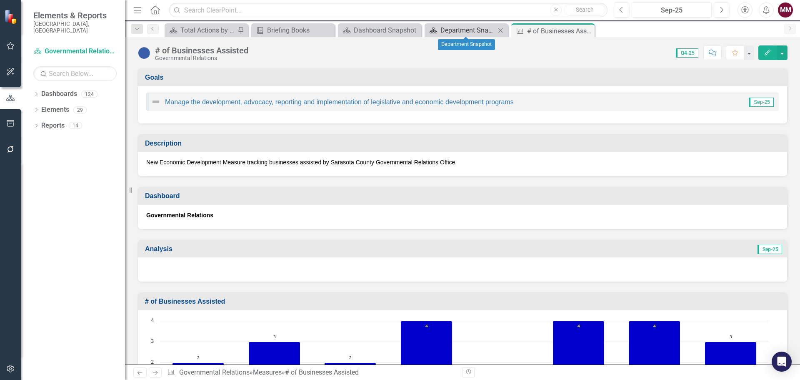
click at [481, 26] on div "Department Snapshot" at bounding box center [468, 30] width 55 height 10
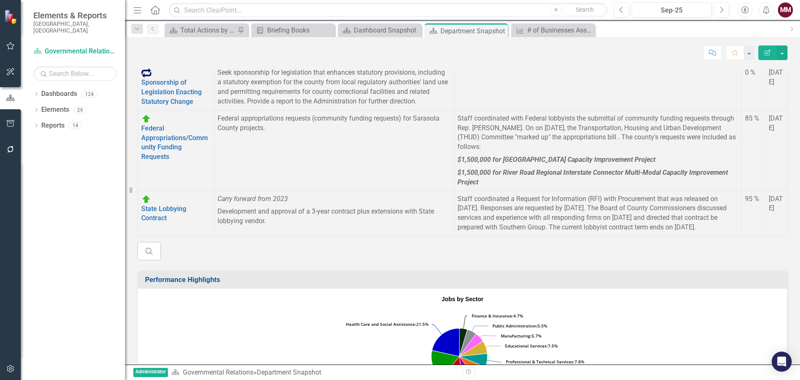
scroll to position [1151, 0]
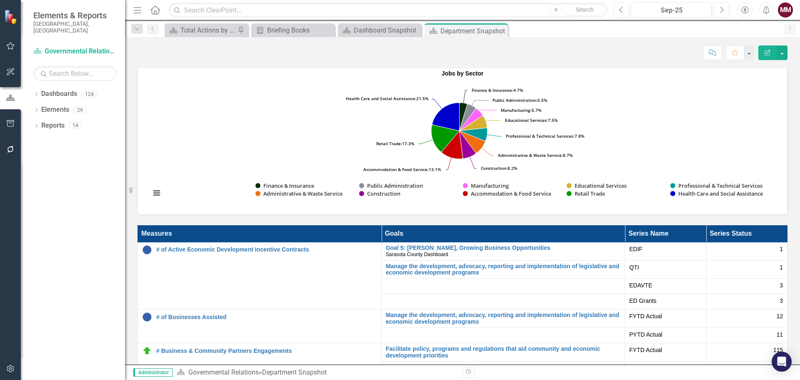
scroll to position [1151, 0]
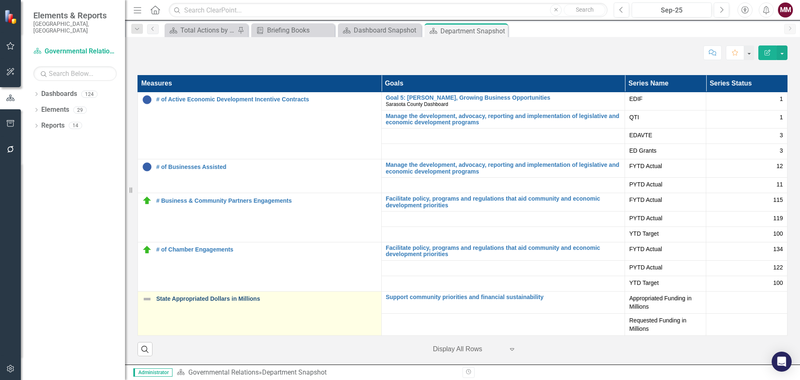
click at [178, 298] on link "State Appropriated Dollars in Millions" at bounding box center [266, 299] width 221 height 6
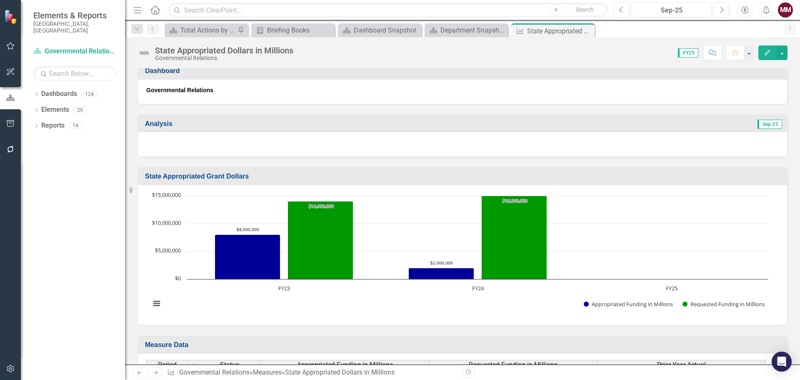
scroll to position [226, 0]
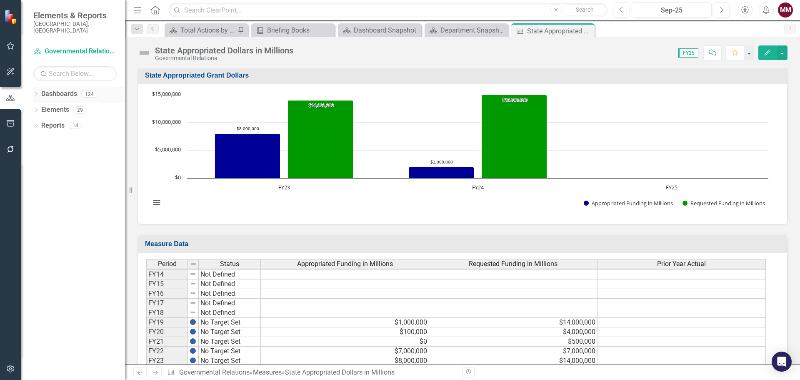
click at [33, 92] on div "Dropdown" at bounding box center [36, 95] width 6 height 7
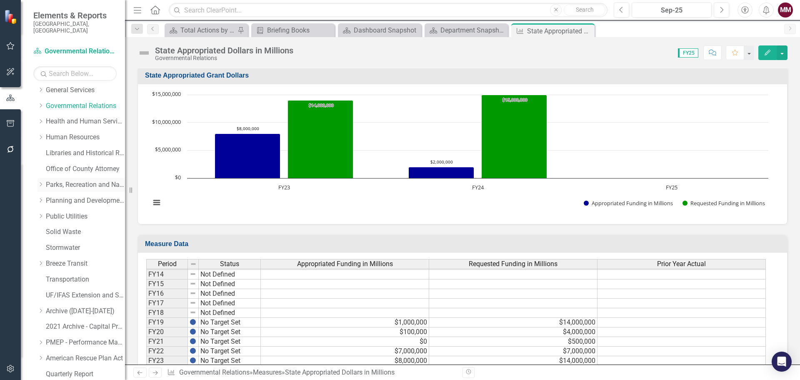
scroll to position [167, 0]
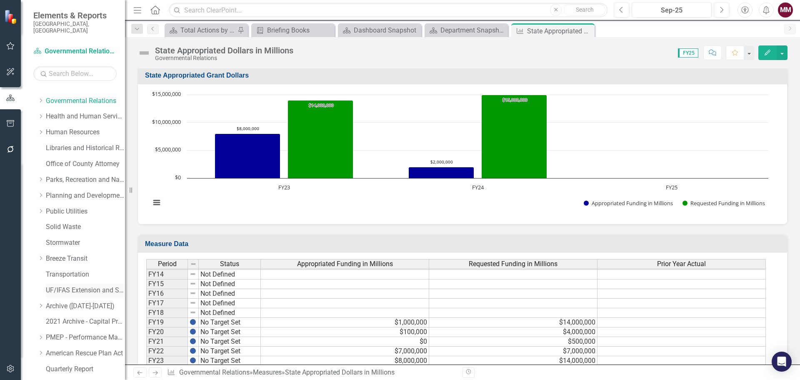
click at [68, 286] on link "UF/IFAS Extension and Sustainability" at bounding box center [85, 291] width 79 height 10
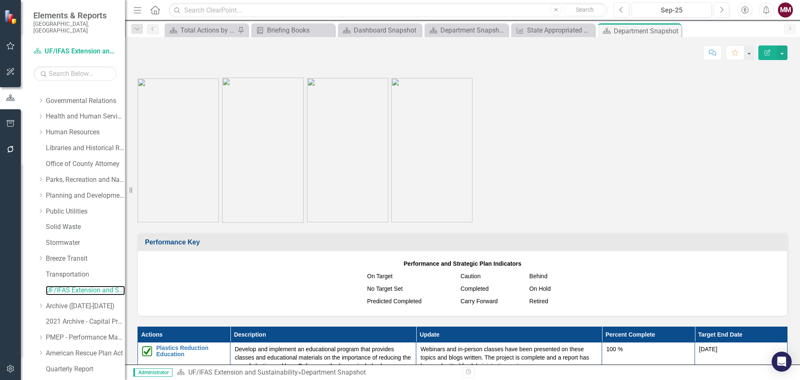
scroll to position [709, 0]
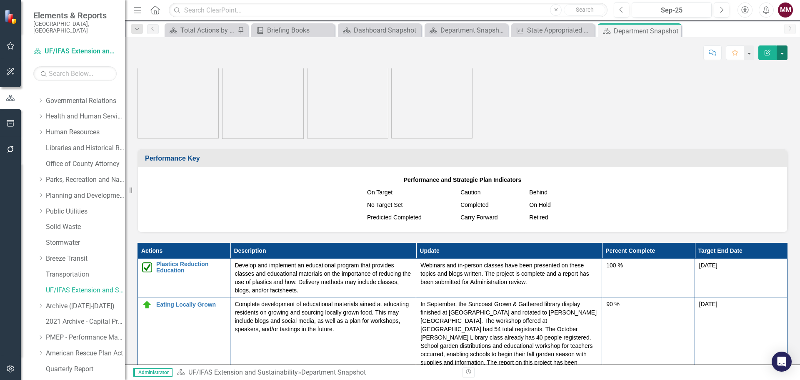
click at [784, 55] on button "button" at bounding box center [782, 52] width 11 height 15
click at [756, 85] on link "Edit Report Edit Layout" at bounding box center [754, 83] width 68 height 15
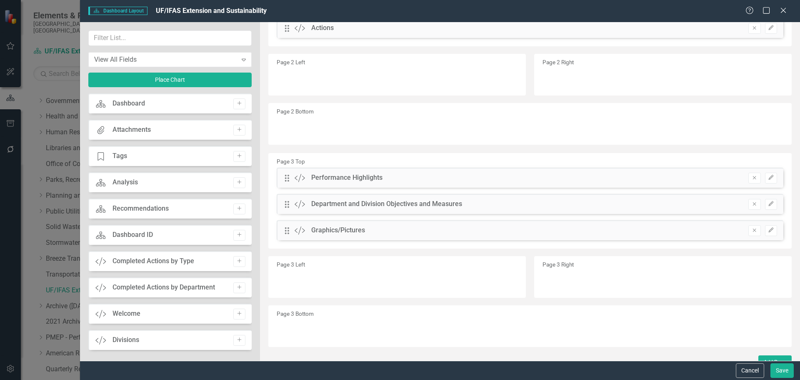
scroll to position [320, 0]
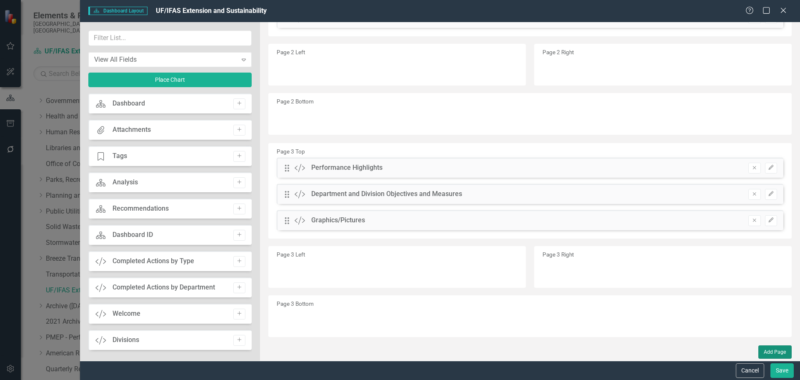
drag, startPoint x: 767, startPoint y: 353, endPoint x: 672, endPoint y: 283, distance: 118.2
click at [767, 353] on button "Add Page" at bounding box center [775, 351] width 33 height 13
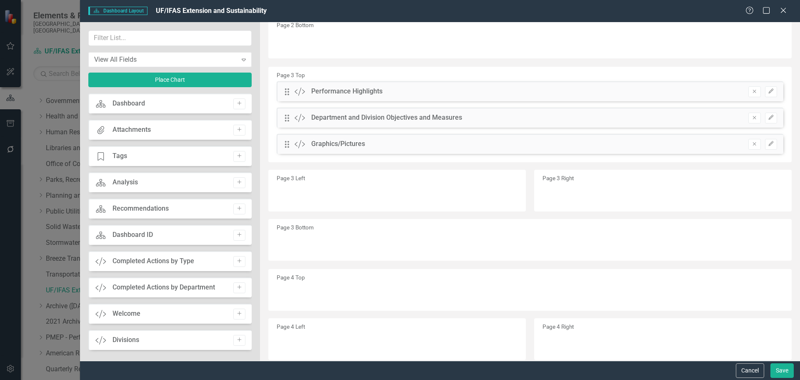
scroll to position [404, 0]
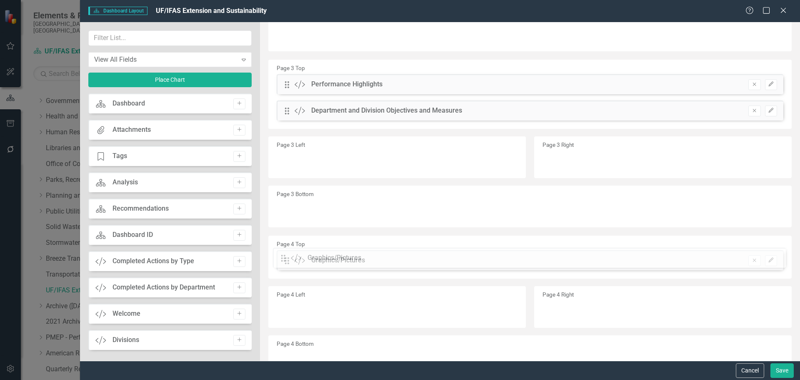
drag, startPoint x: 286, startPoint y: 137, endPoint x: 289, endPoint y: 258, distance: 120.9
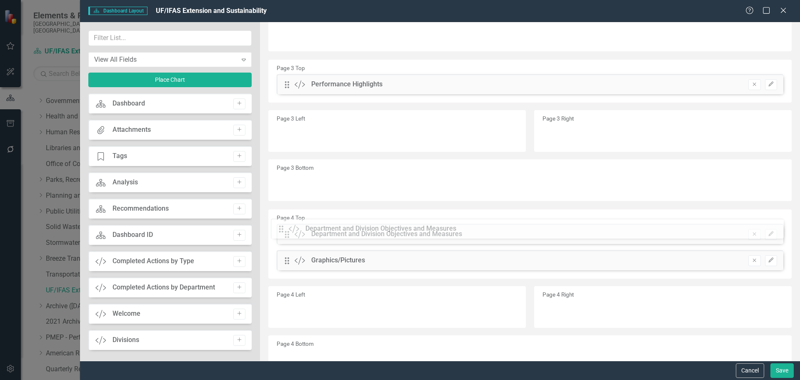
drag, startPoint x: 285, startPoint y: 113, endPoint x: 286, endPoint y: 231, distance: 118.0
click at [777, 371] on button "Save" at bounding box center [782, 370] width 23 height 15
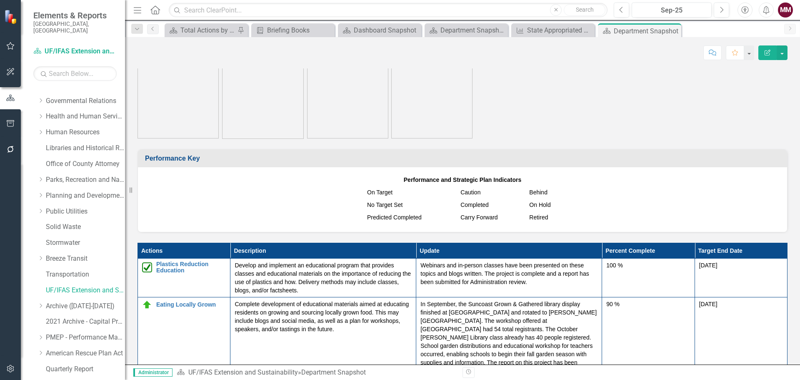
click at [7, 122] on icon "button" at bounding box center [10, 123] width 9 height 7
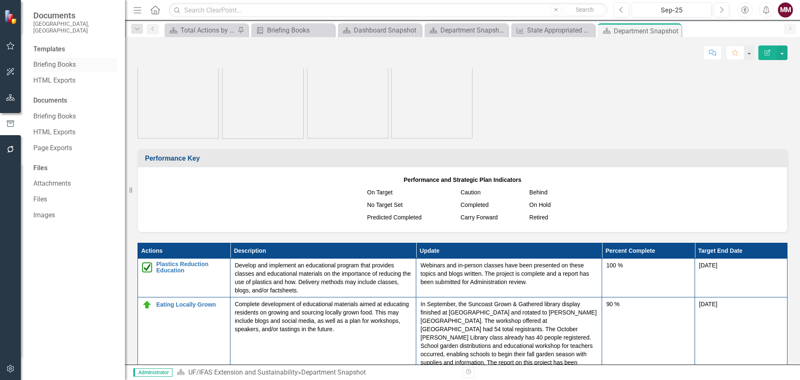
click at [63, 60] on link "Briefing Books" at bounding box center [74, 65] width 83 height 10
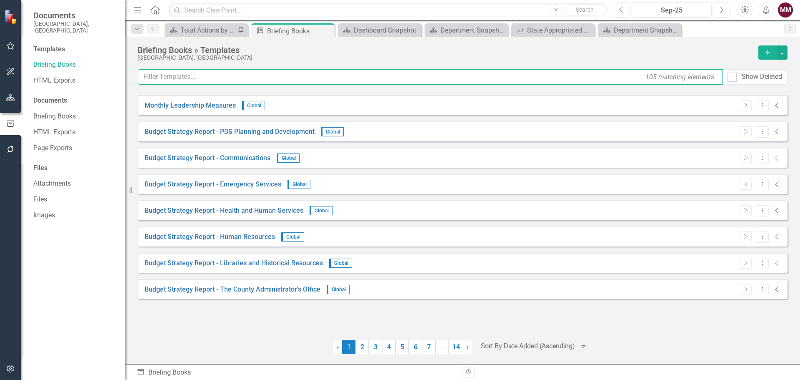
click at [168, 76] on input "text" at bounding box center [430, 76] width 585 height 15
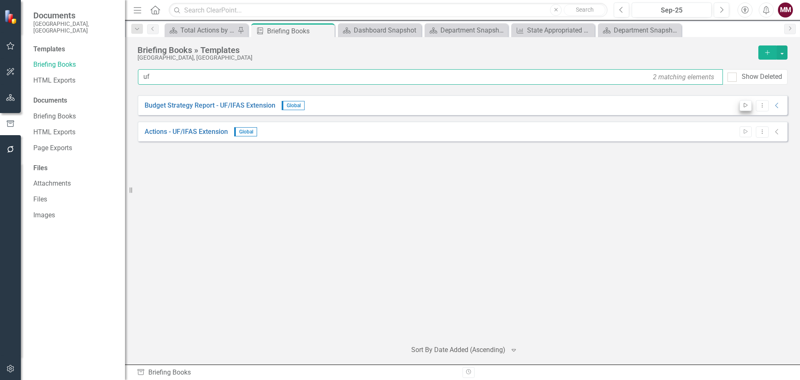
type input "uf"
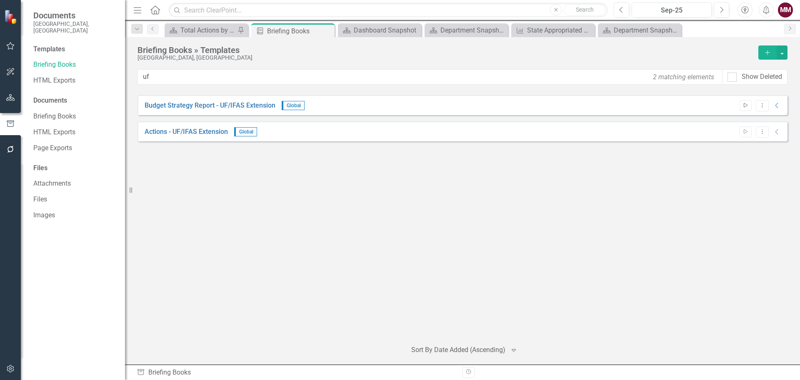
click at [745, 107] on icon "button" at bounding box center [746, 105] width 4 height 5
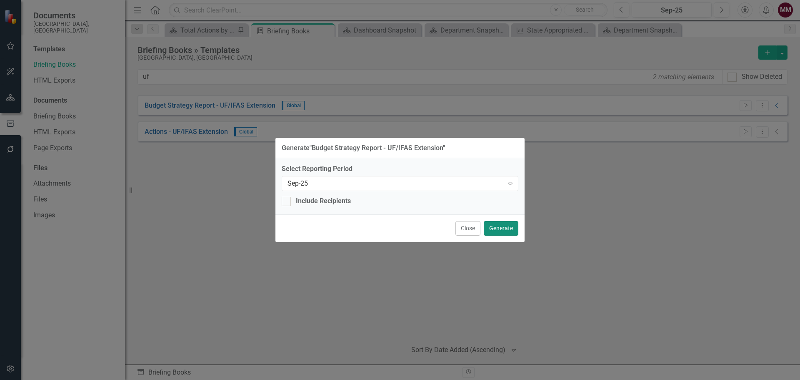
click at [501, 230] on button "Generate" at bounding box center [501, 228] width 35 height 15
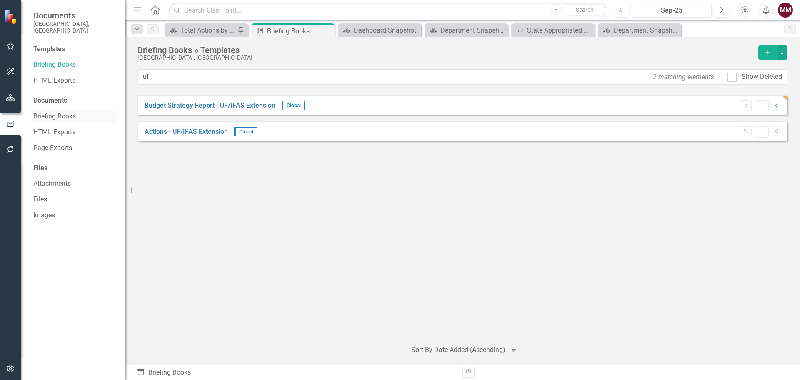
click at [39, 113] on link "Briefing Books" at bounding box center [74, 117] width 83 height 10
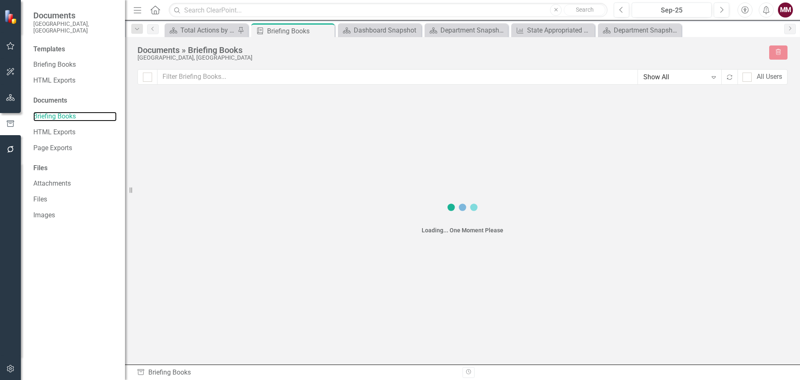
checkbox input "false"
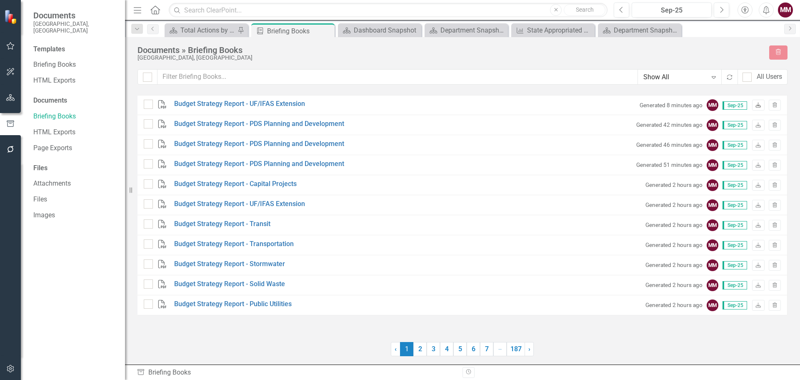
click at [758, 105] on icon "Download" at bounding box center [758, 105] width 6 height 5
